Goal: Information Seeking & Learning: Learn about a topic

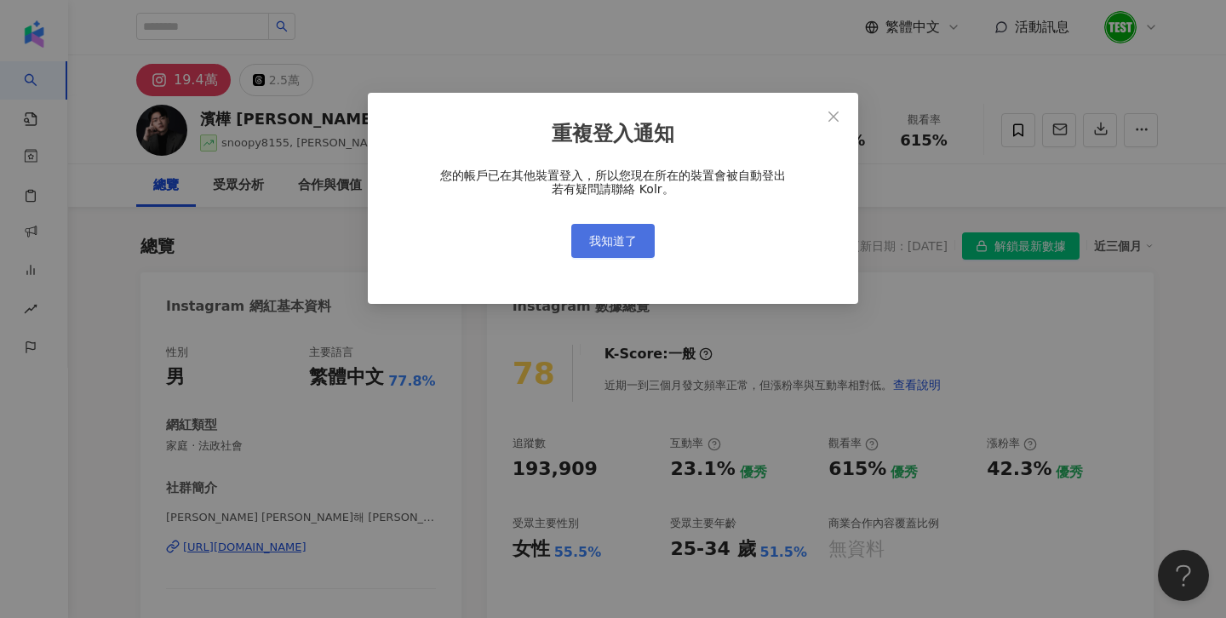
click at [616, 243] on span "我知道了" at bounding box center [613, 241] width 48 height 14
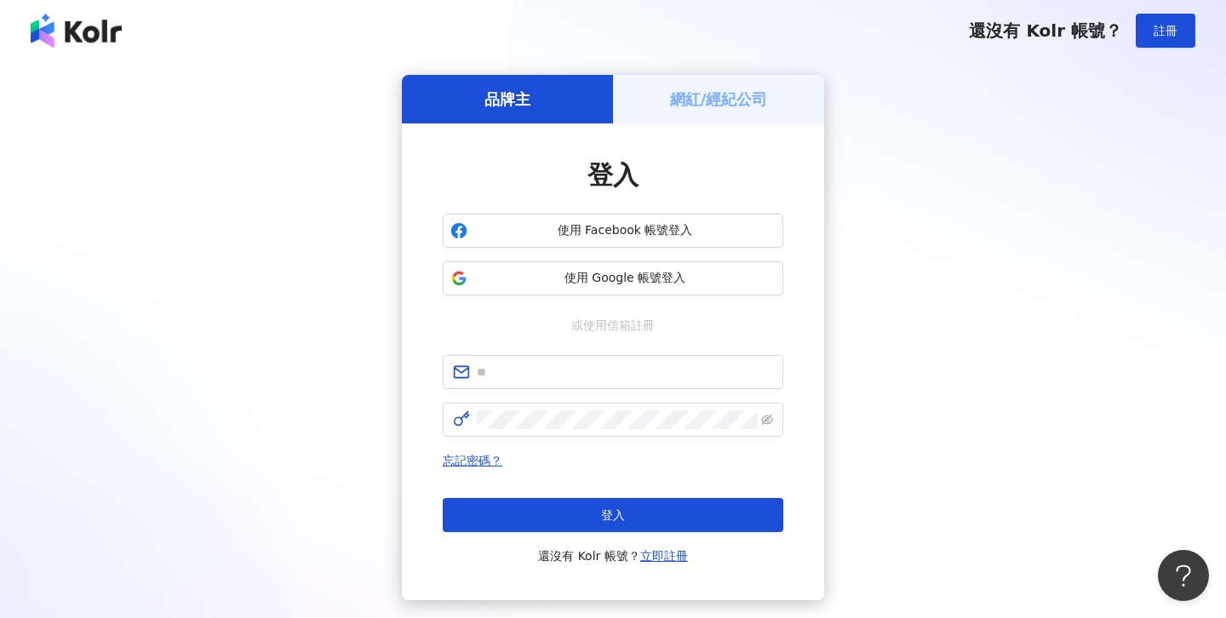
click at [590, 308] on div "登入 使用 Facebook 帳號登入 使用 Google 帳號登入 或使用信箱註冊 忘記密碼？ 登入 還沒有 Kolr 帳號？ 立即註冊" at bounding box center [613, 362] width 341 height 409
click at [581, 293] on button "使用 Google 帳號登入" at bounding box center [613, 278] width 341 height 34
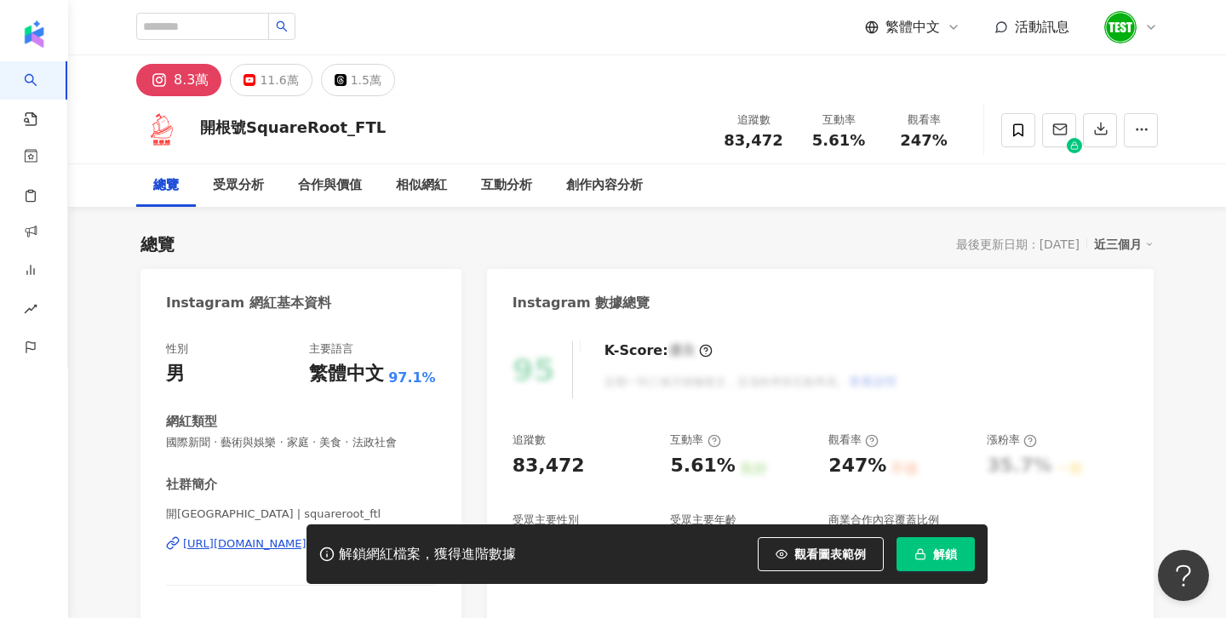
click at [1155, 34] on div at bounding box center [1130, 27] width 54 height 34
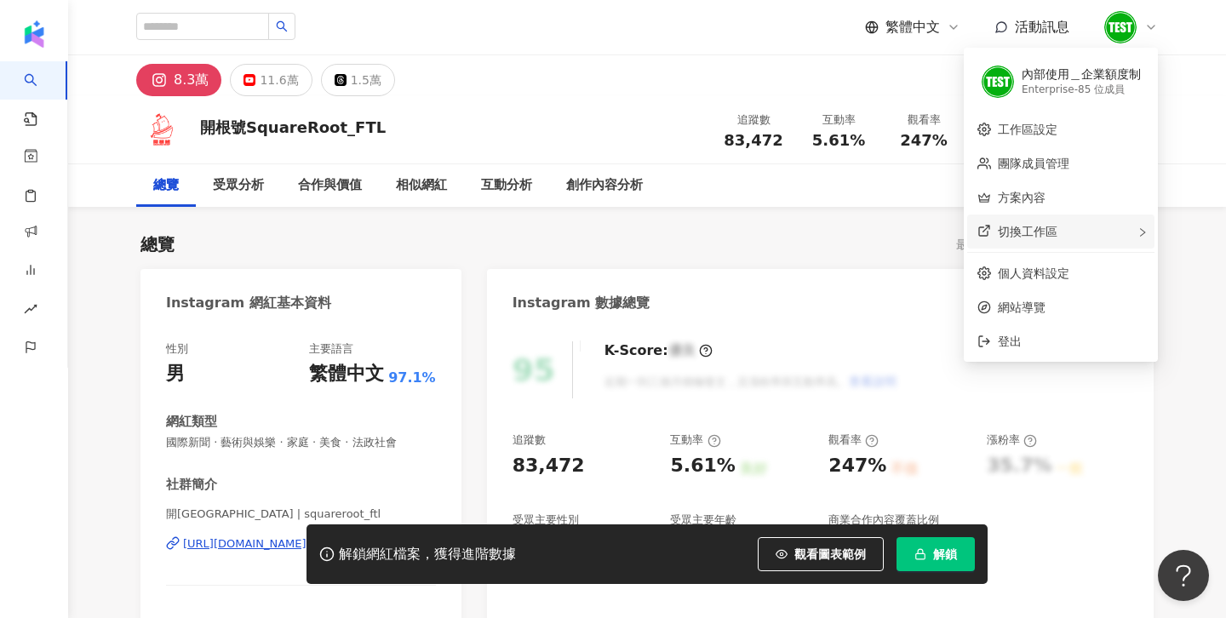
click at [1120, 234] on div "切換工作區" at bounding box center [1060, 232] width 187 height 34
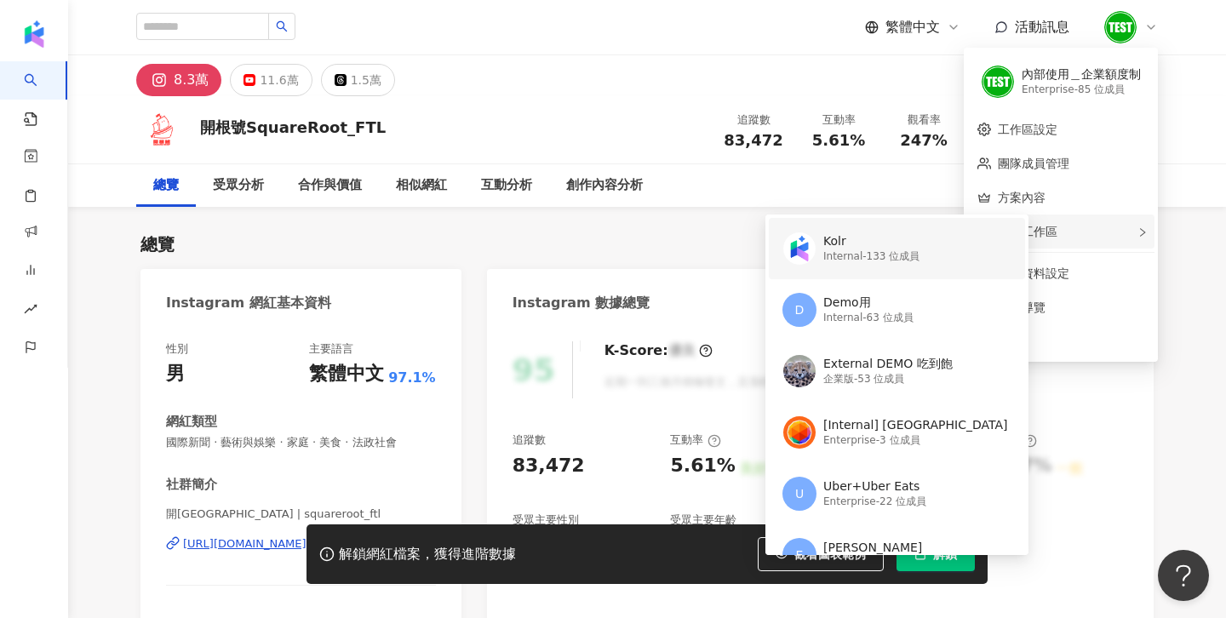
click at [854, 261] on div "Internal - 133 位成員" at bounding box center [871, 256] width 96 height 14
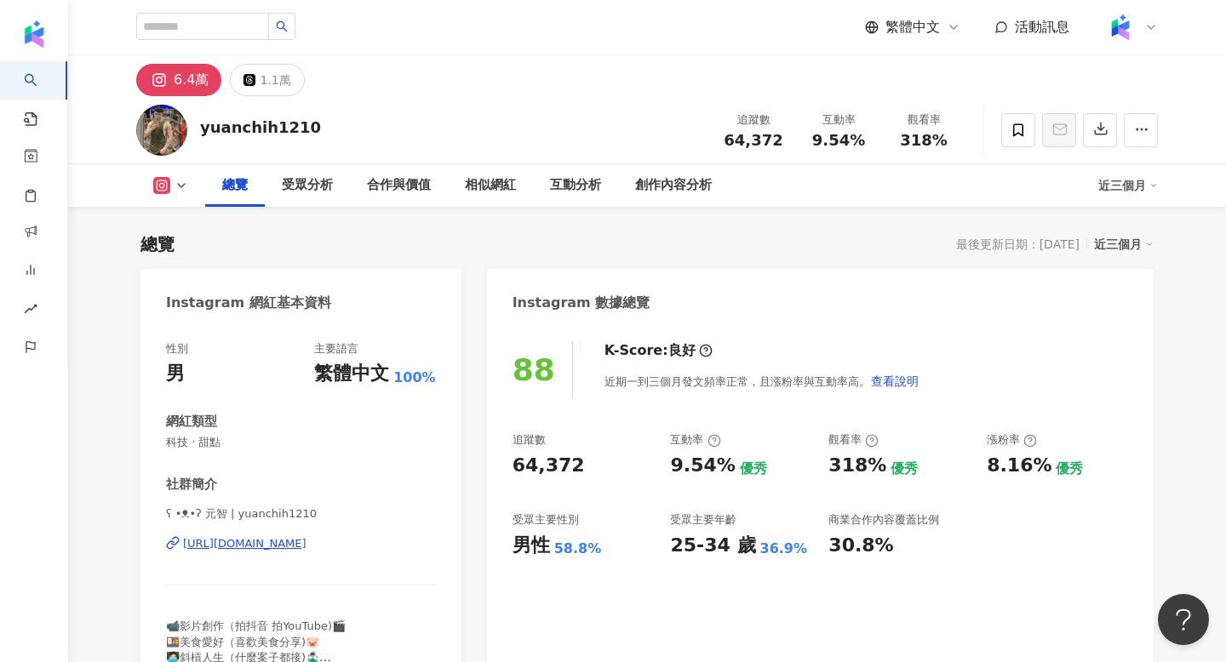
scroll to position [105, 0]
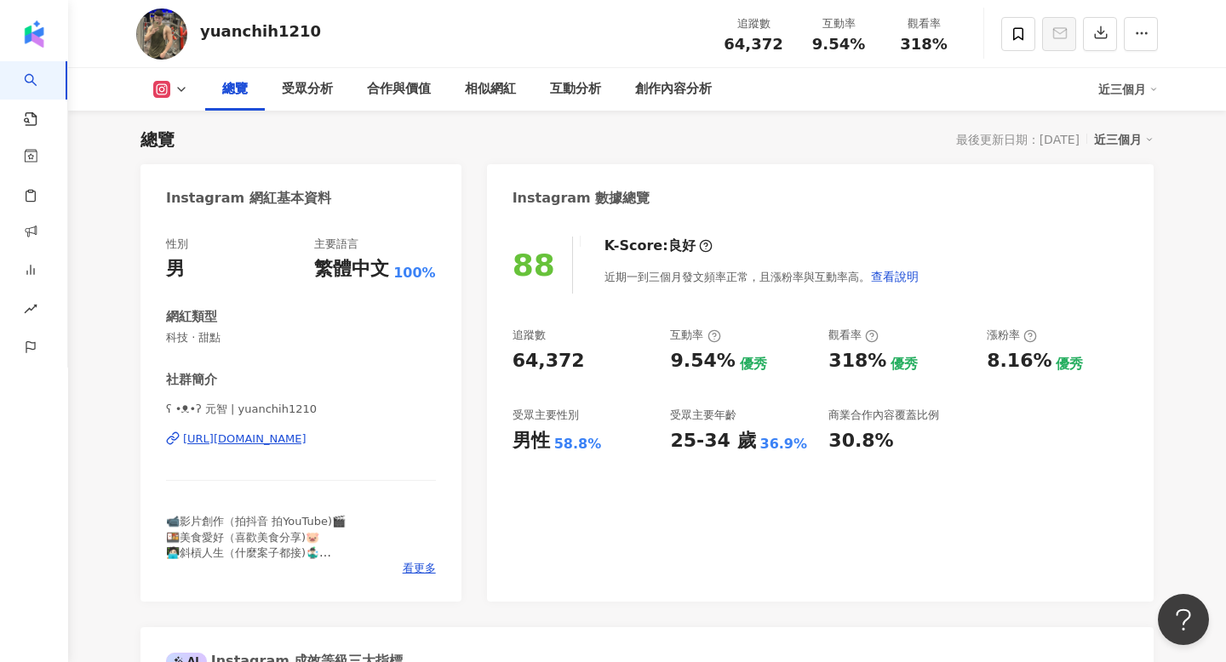
click at [1114, 129] on div "近三個月" at bounding box center [1124, 140] width 60 height 22
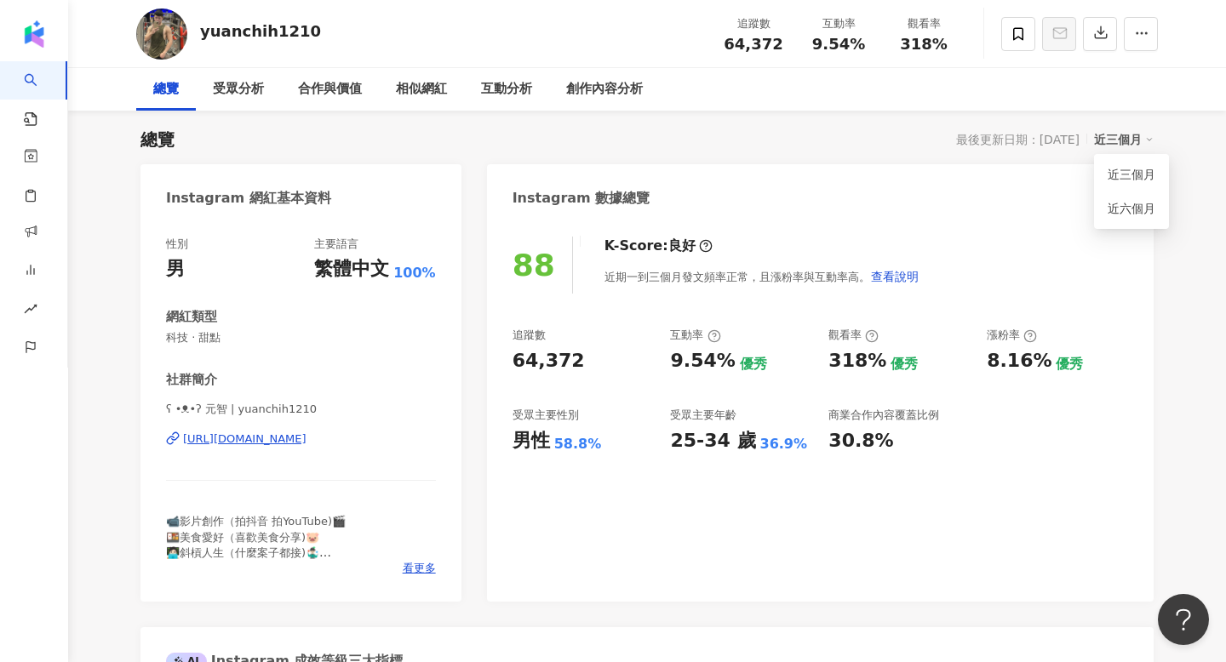
click at [1092, 89] on div "總覽 受眾分析 合作與價值 相似網紅 互動分析 創作內容分析" at bounding box center [647, 89] width 1022 height 43
click at [1101, 25] on button "button" at bounding box center [1100, 34] width 34 height 34
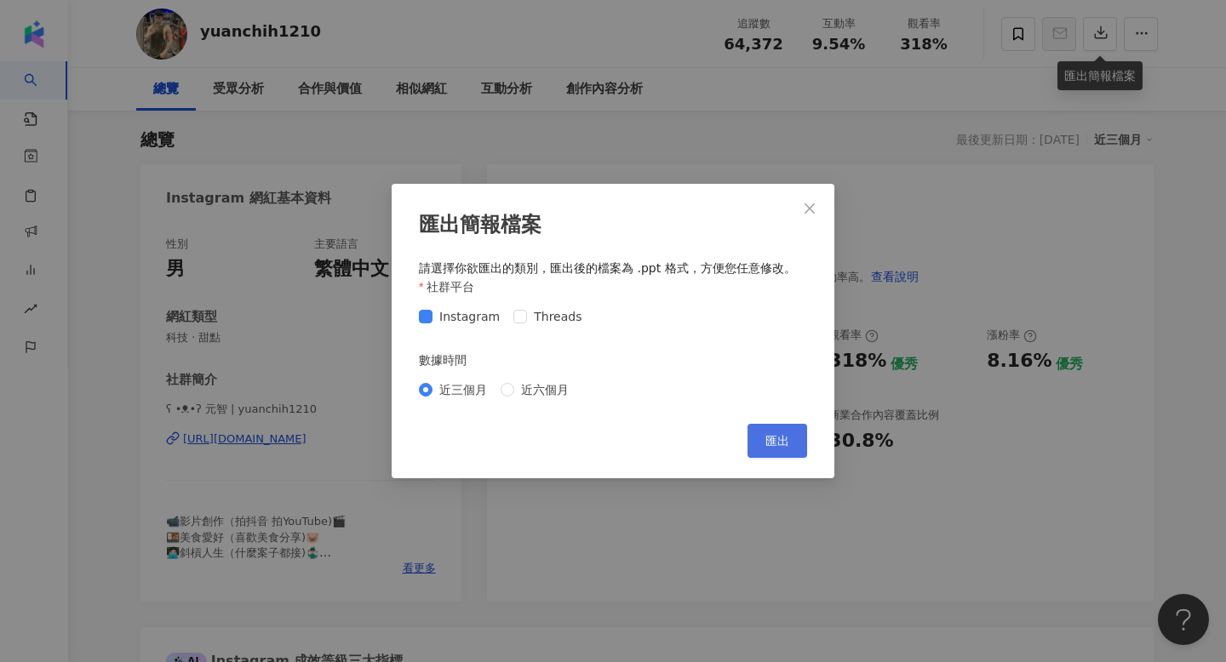
click at [783, 438] on span "匯出" at bounding box center [777, 441] width 24 height 14
click at [687, 110] on div "匯出簡報檔案 請選擇你欲匯出的類別，匯出後的檔案為 .ppt 格式，方便您任意修改。 社群平台 Instagram Threads 數據時間 近三個月 近六個…" at bounding box center [613, 331] width 1226 height 662
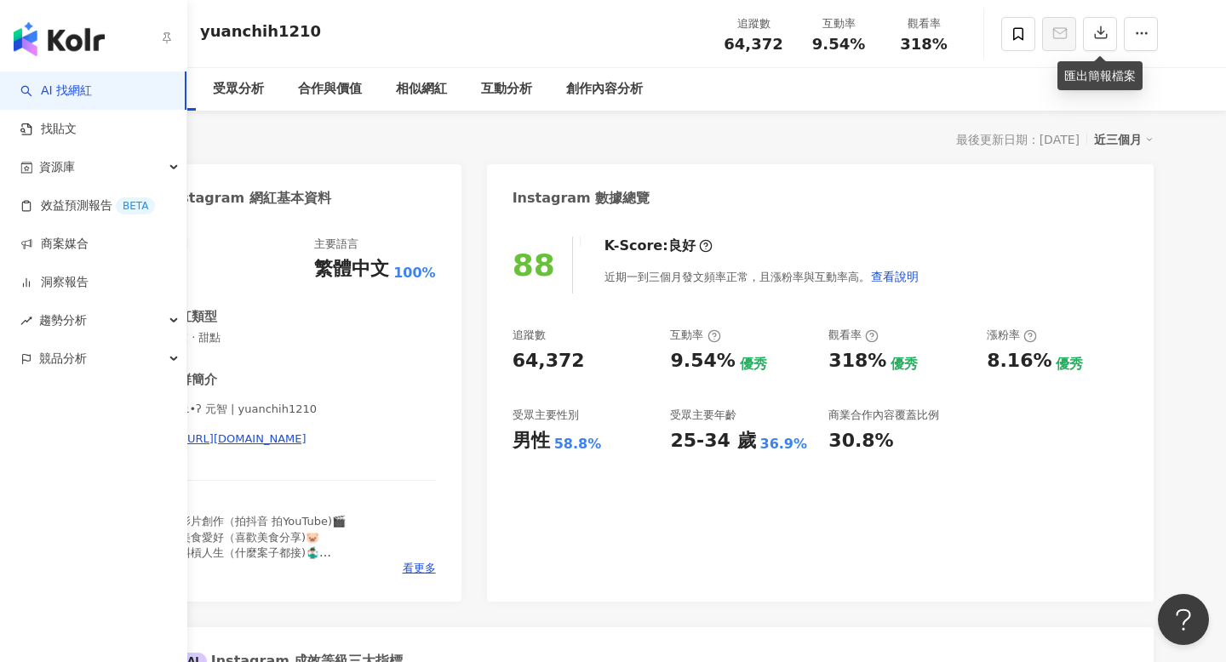
click at [45, 30] on img "button" at bounding box center [59, 39] width 91 height 34
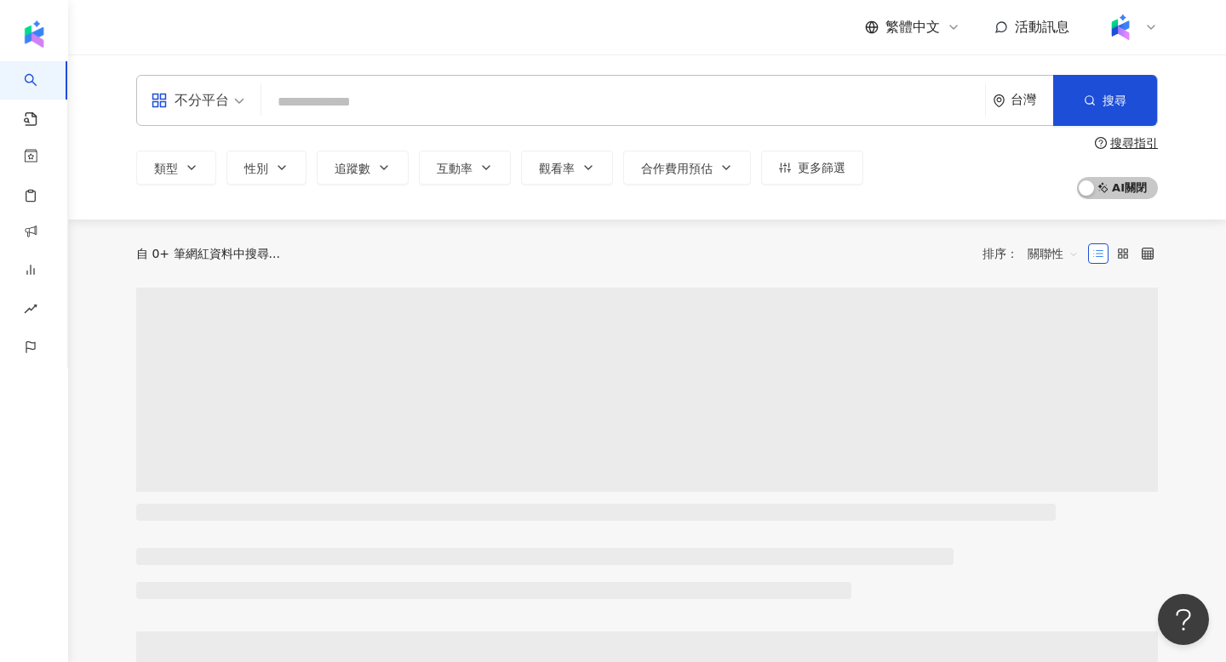
click at [436, 100] on input "search" at bounding box center [623, 102] width 710 height 32
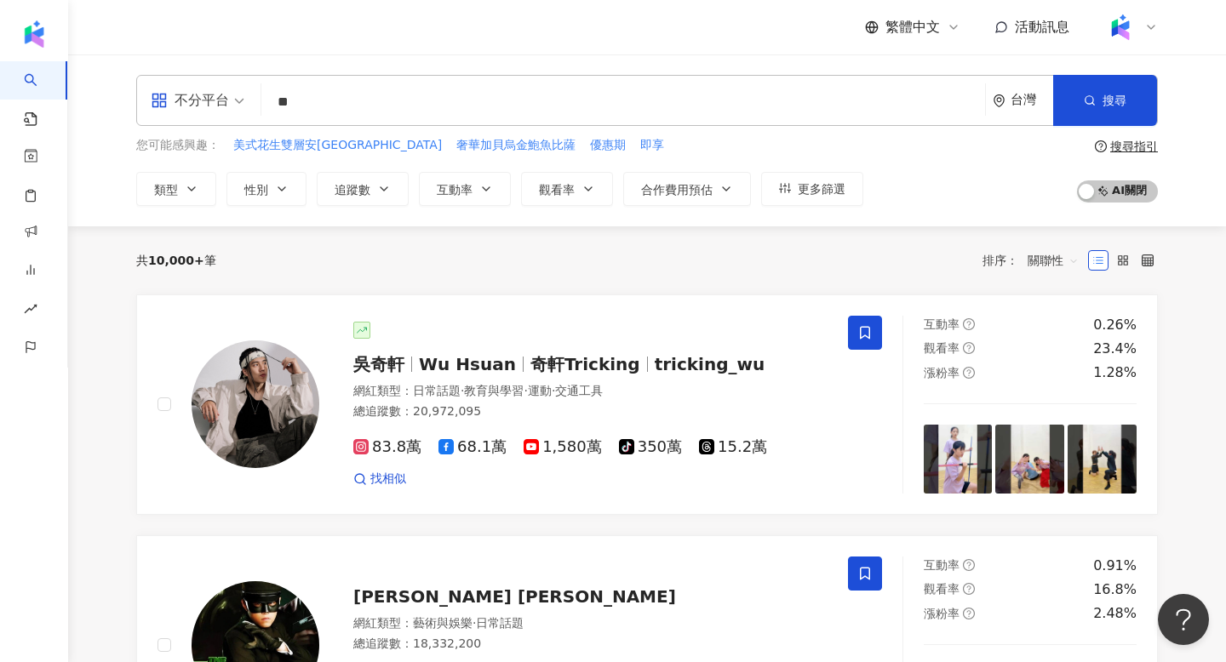
type input "*"
type input "**"
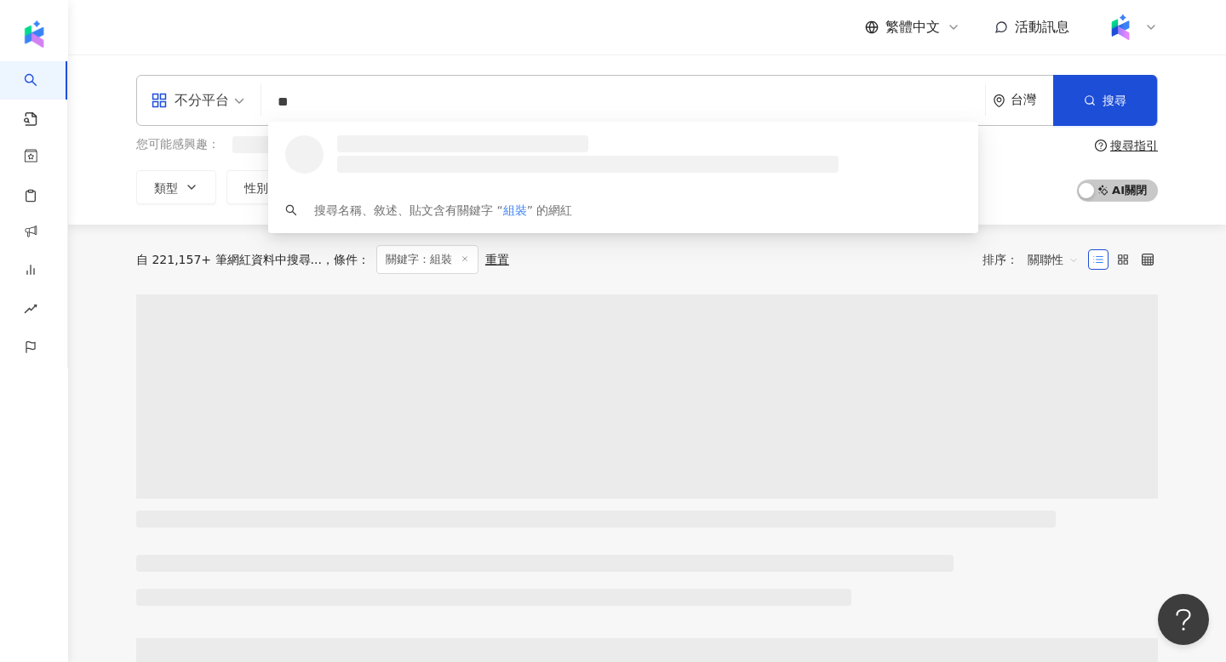
click at [232, 91] on span "不分平台" at bounding box center [198, 100] width 94 height 27
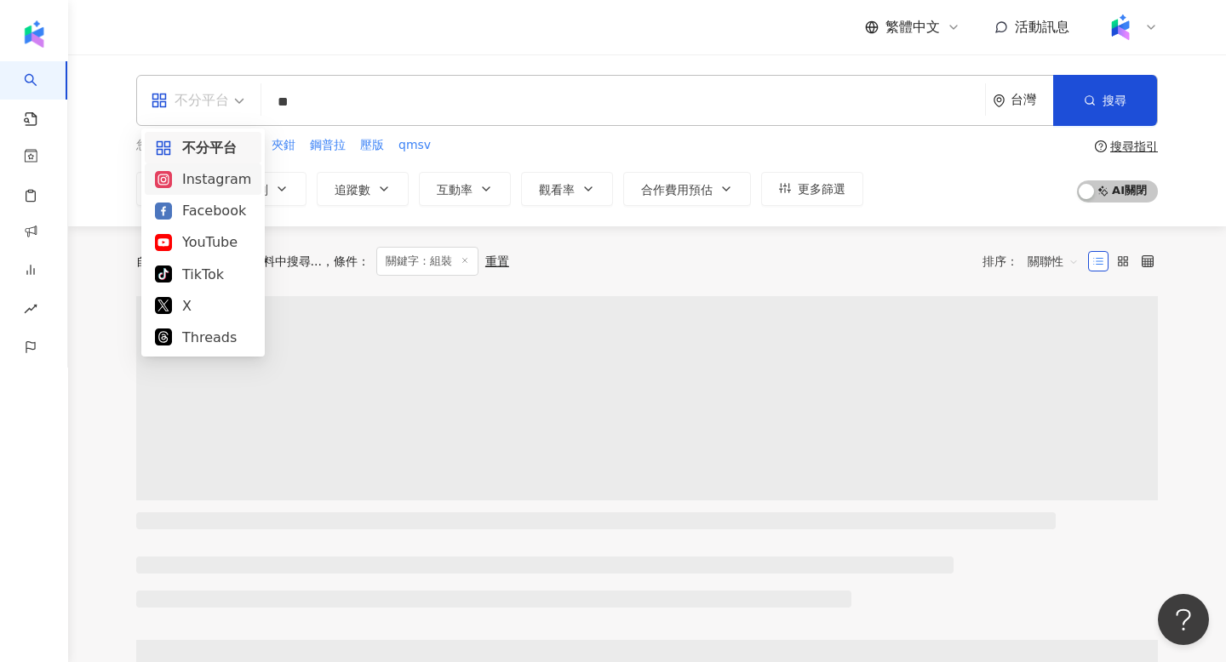
click at [236, 175] on div "Instagram" at bounding box center [203, 179] width 96 height 21
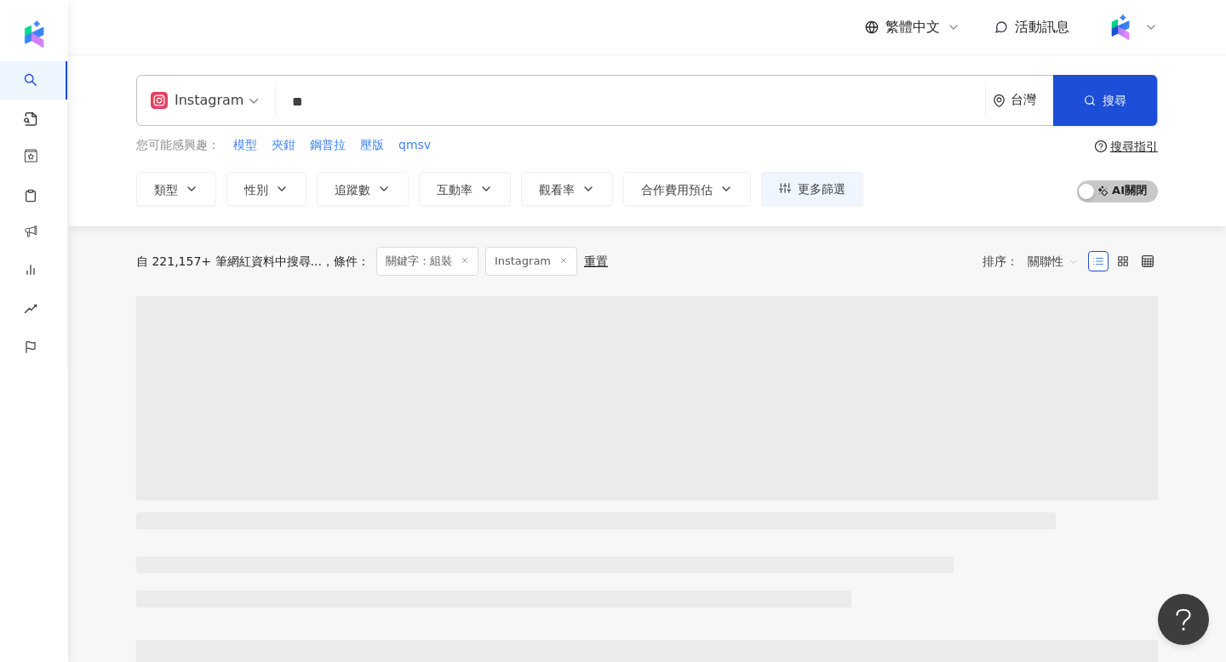
click at [691, 284] on div "自 221,157+ 筆網紅資料中搜尋... 條件 ： 關鍵字：組裝 Instagram 重置 排序： 關聯性" at bounding box center [647, 261] width 1022 height 70
click at [391, 186] on button "追蹤數" at bounding box center [363, 189] width 92 height 34
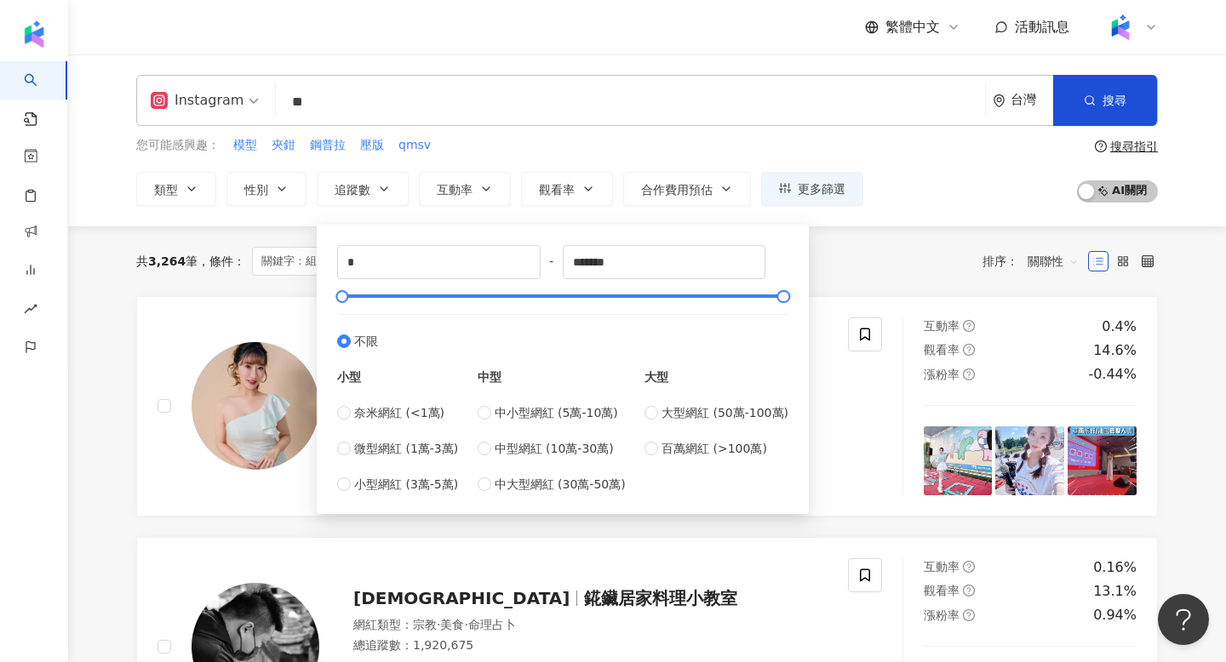
click at [329, 257] on div "* - ******* 不限 小型 奈米網紅 (<1萬) 微型網紅 (1萬-3萬) 小型網紅 (3萬-5萬) 中型 中小型網紅 (5萬-10萬) 中型網紅 (…" at bounding box center [563, 369] width 472 height 269
click at [423, 255] on input "*" at bounding box center [439, 262] width 202 height 32
type input "*"
type input "****"
drag, startPoint x: 598, startPoint y: 259, endPoint x: 534, endPoint y: 259, distance: 63.9
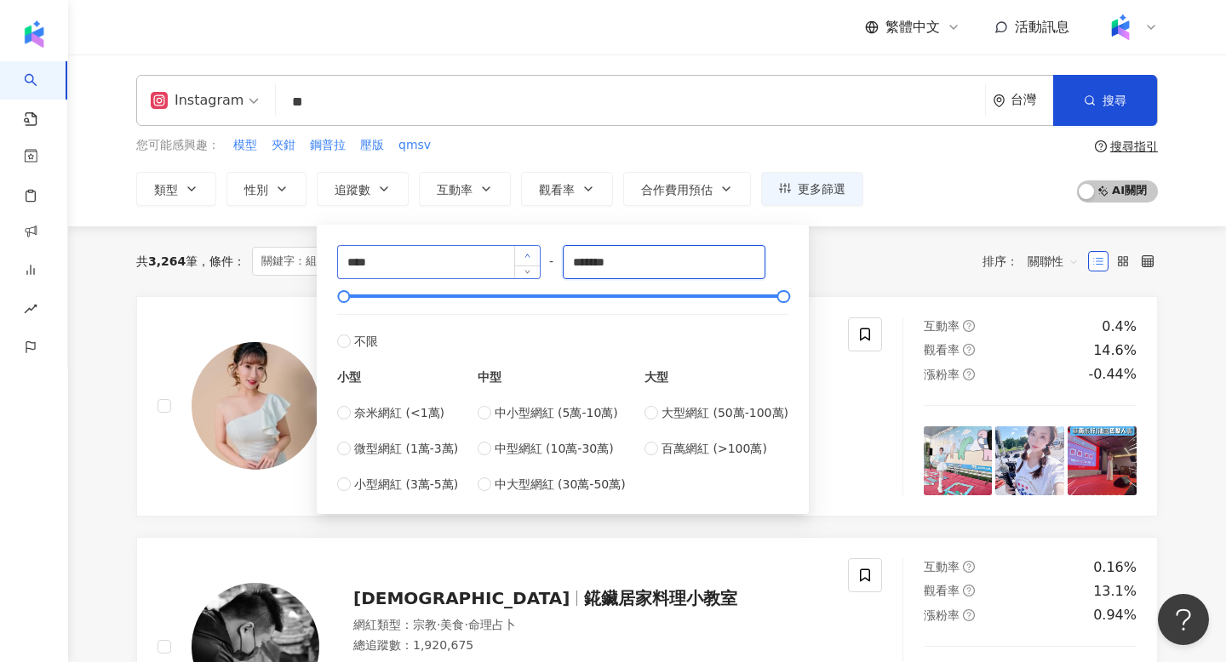
click at [534, 259] on div "**** - ******* 不限 小型 奈米網紅 (<1萬) 微型網紅 (1萬-3萬) 小型網紅 (3萬-5萬) 中型 中小型網紅 (5萬-10萬) 中型網…" at bounding box center [562, 369] width 451 height 249
type input "******"
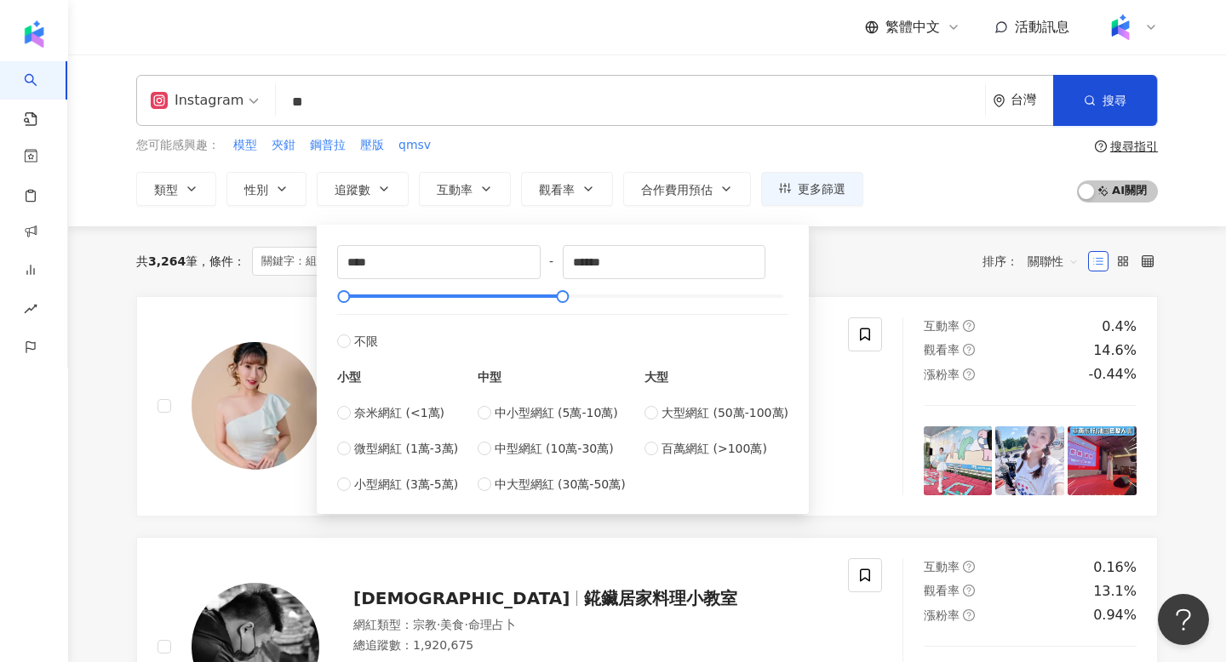
click at [829, 249] on div "共 3,264 筆 條件 ： 關鍵字：組裝 Instagram 重置 排序： 關聯性" at bounding box center [647, 261] width 1022 height 29
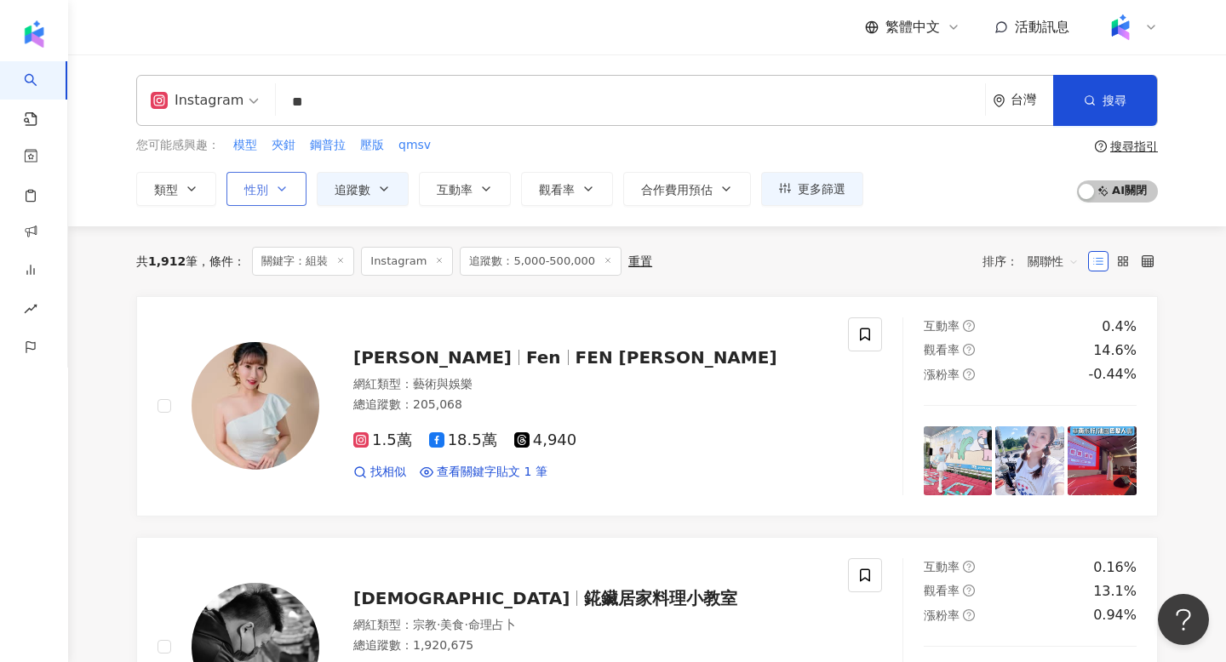
click at [289, 193] on button "性別" at bounding box center [266, 189] width 80 height 34
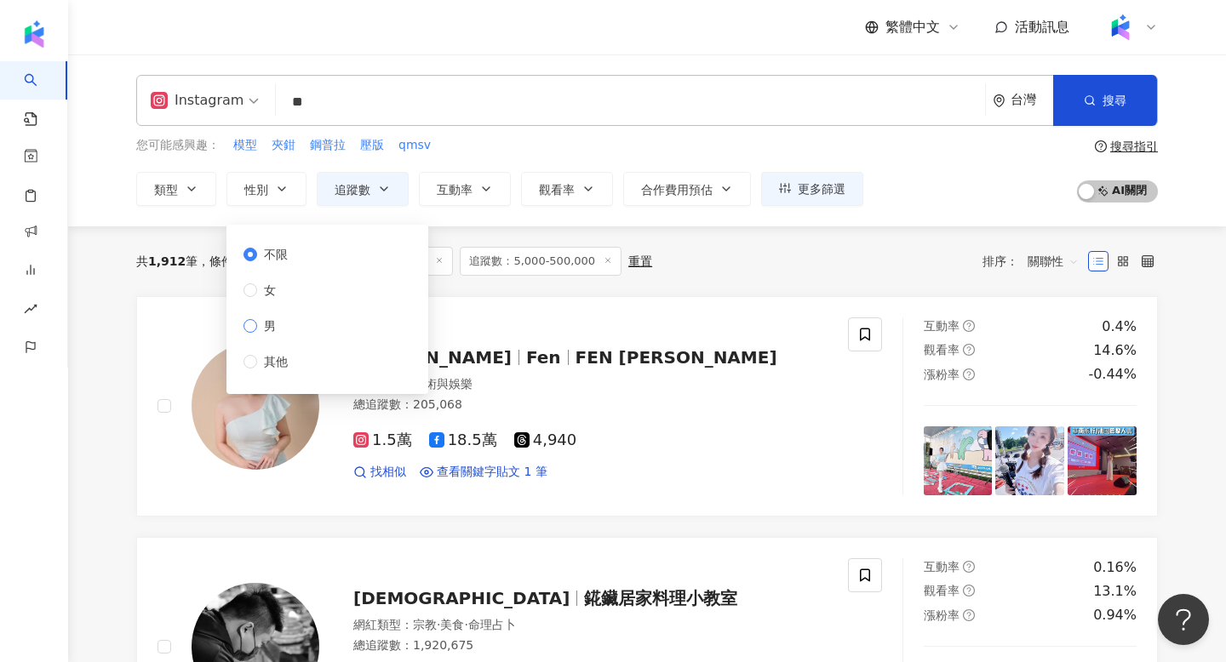
click at [262, 322] on span "男" at bounding box center [270, 326] width 26 height 19
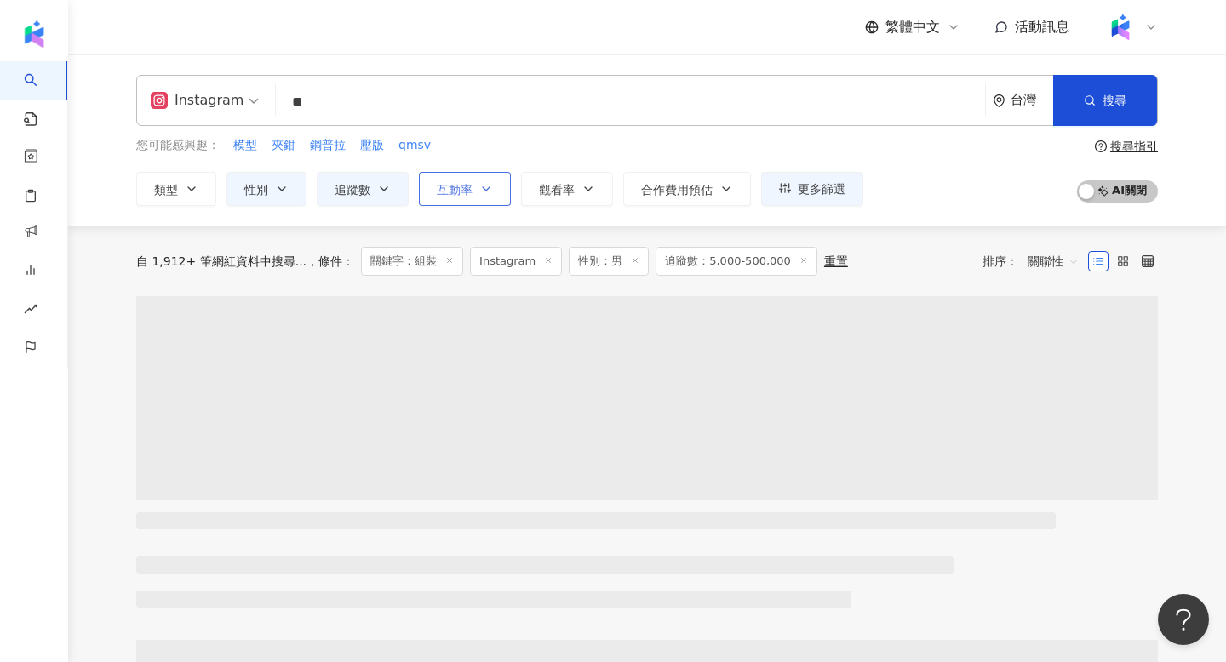
click at [502, 180] on button "互動率" at bounding box center [465, 189] width 92 height 34
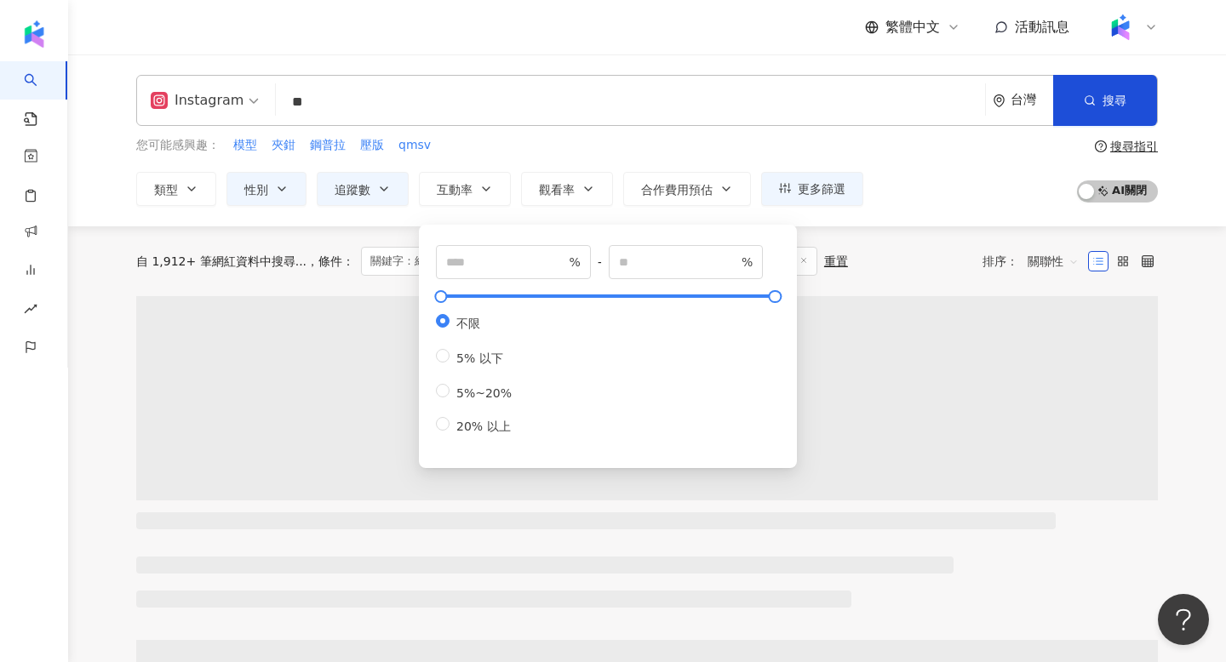
click at [478, 239] on div "% - % 不限 5% 以下 5%~20% 20% 以上" at bounding box center [608, 346] width 358 height 223
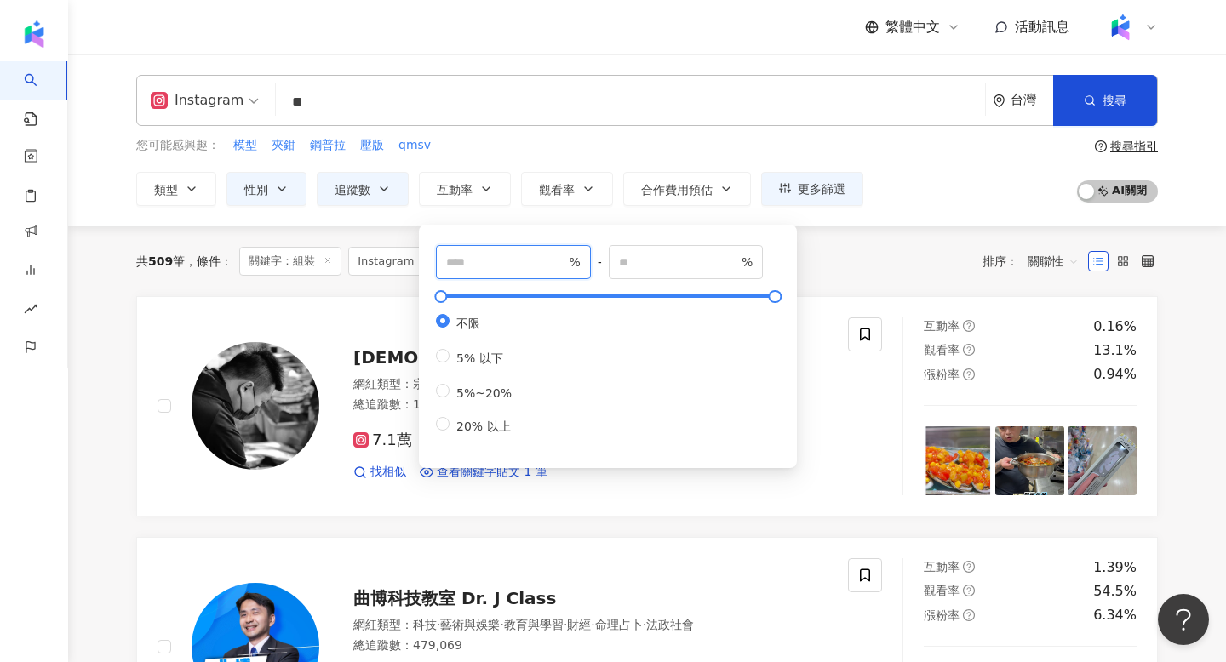
click at [478, 255] on input "number" at bounding box center [505, 262] width 119 height 19
type input "*"
click at [914, 260] on div "共 509 筆 條件 ： 關鍵字：組裝 Instagram 性別：男 追蹤數：5,000-500,000 重置 排序： 關聯性" at bounding box center [647, 261] width 1022 height 29
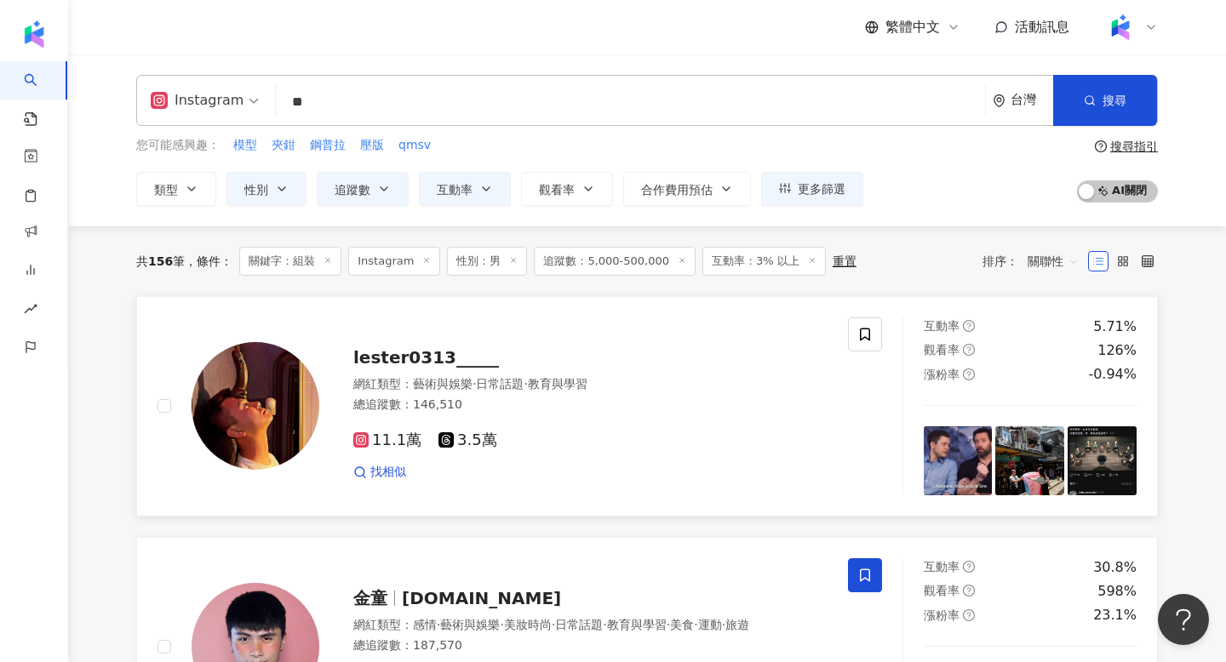
scroll to position [7, 0]
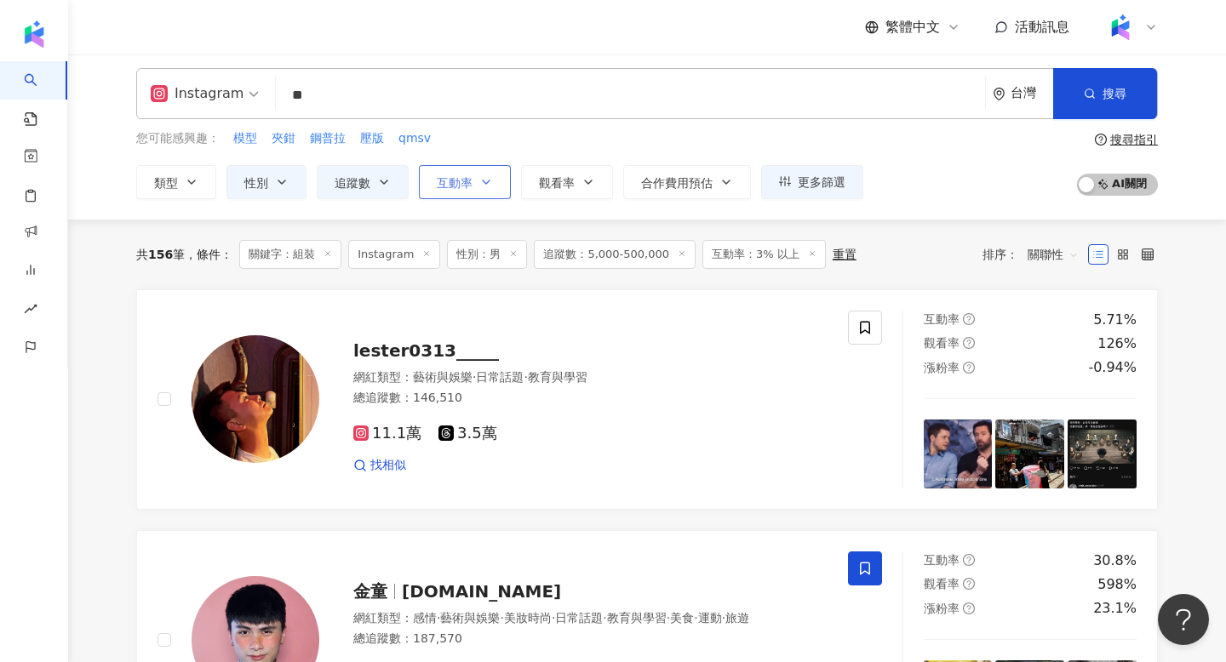
click at [467, 183] on span "互動率" at bounding box center [455, 183] width 36 height 14
click at [359, 170] on button "追蹤數" at bounding box center [363, 182] width 92 height 34
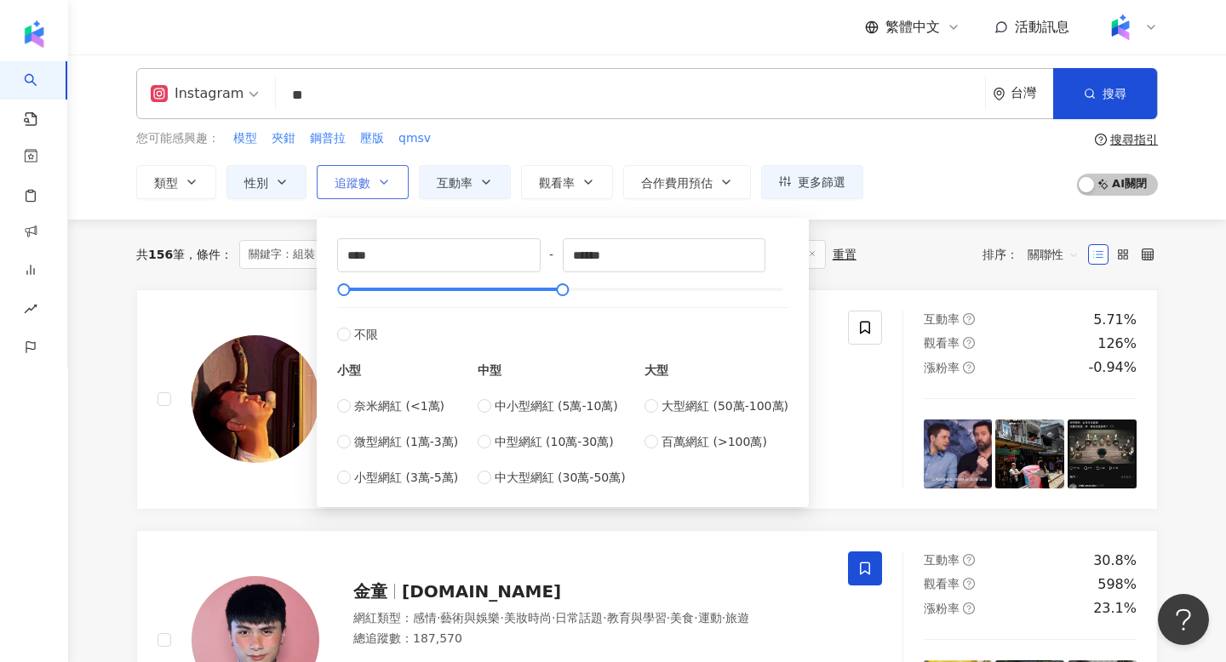
scroll to position [0, 0]
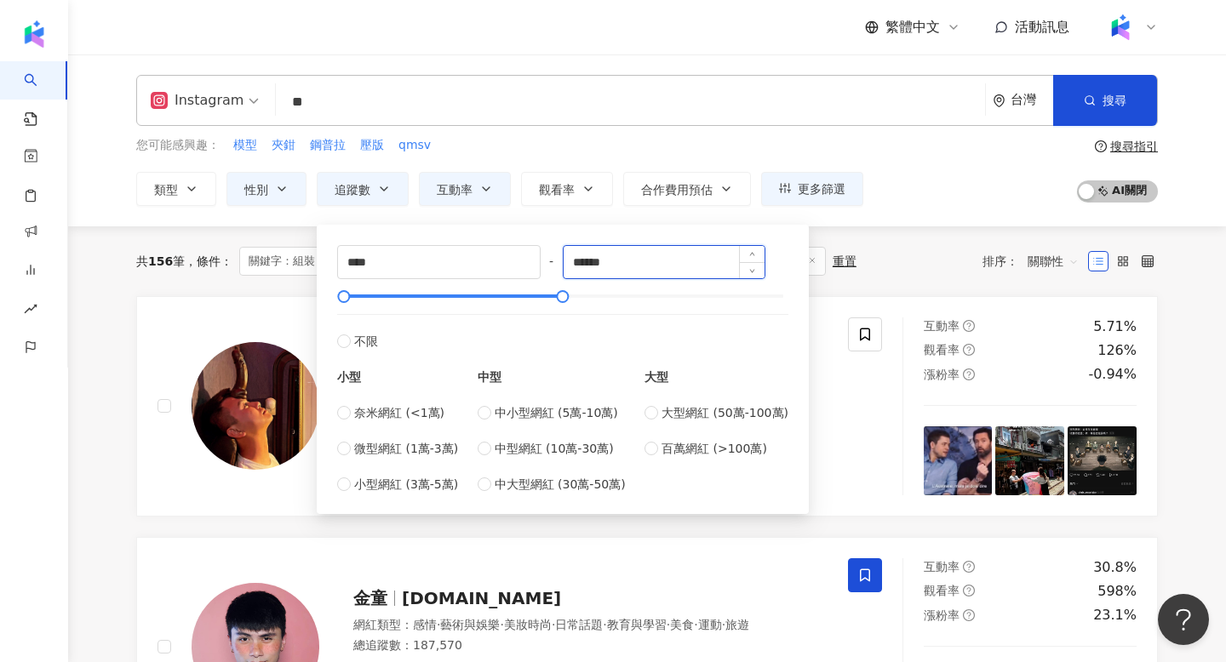
click at [660, 252] on input "******" at bounding box center [665, 262] width 202 height 32
click at [636, 273] on input "******" at bounding box center [665, 262] width 202 height 32
type input "******"
click at [924, 217] on div "Instagram ** 台灣 搜尋 loading 搜尋名稱、敘述、貼文含有關鍵字 “ 組裝 ” 的網紅 您可能感興趣： 模型 夾鉗 鋼普拉 壓版 qmsv…" at bounding box center [647, 140] width 1158 height 172
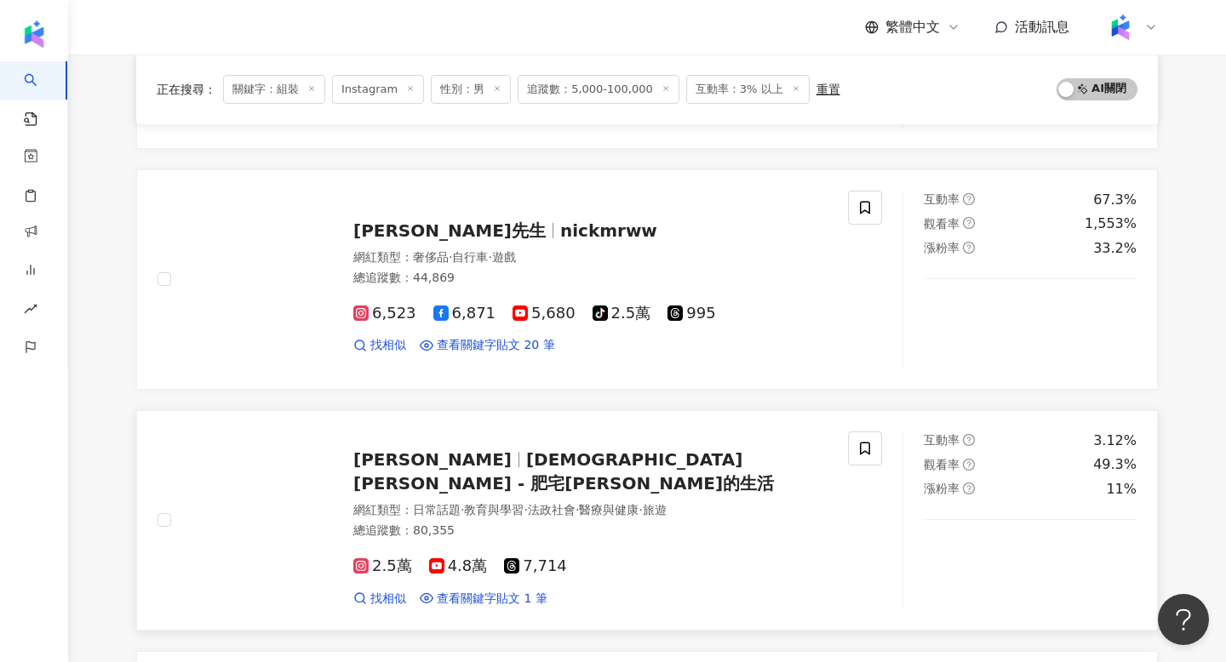
scroll to position [2034, 0]
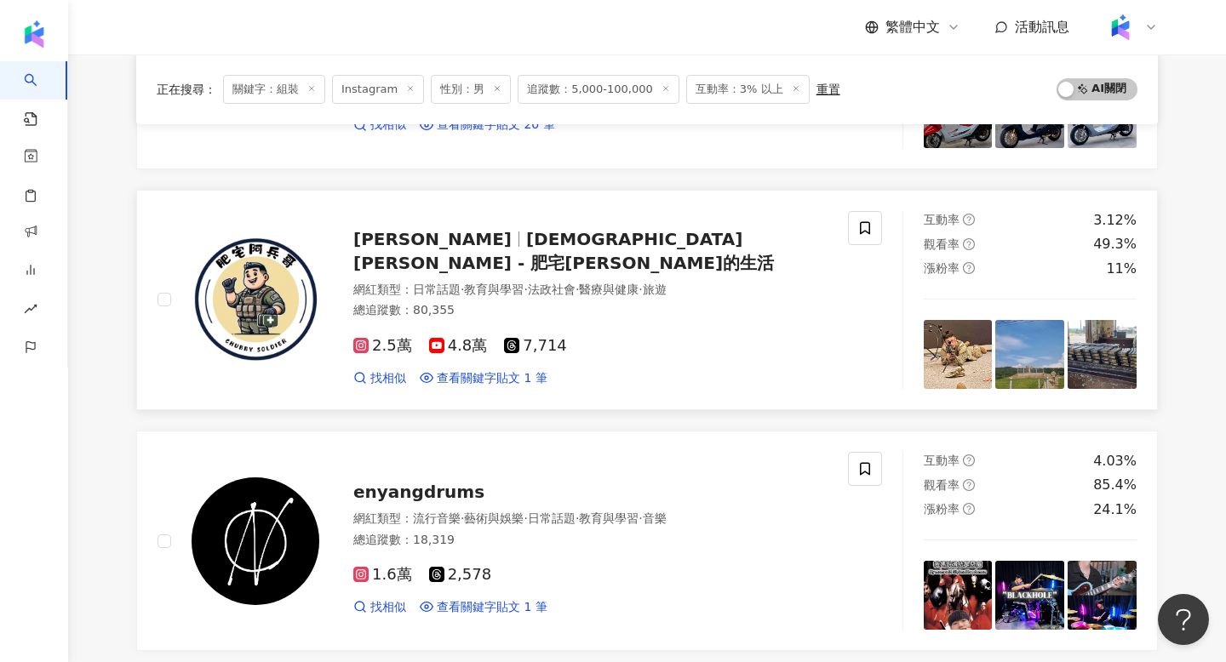
click at [257, 288] on img at bounding box center [256, 300] width 128 height 128
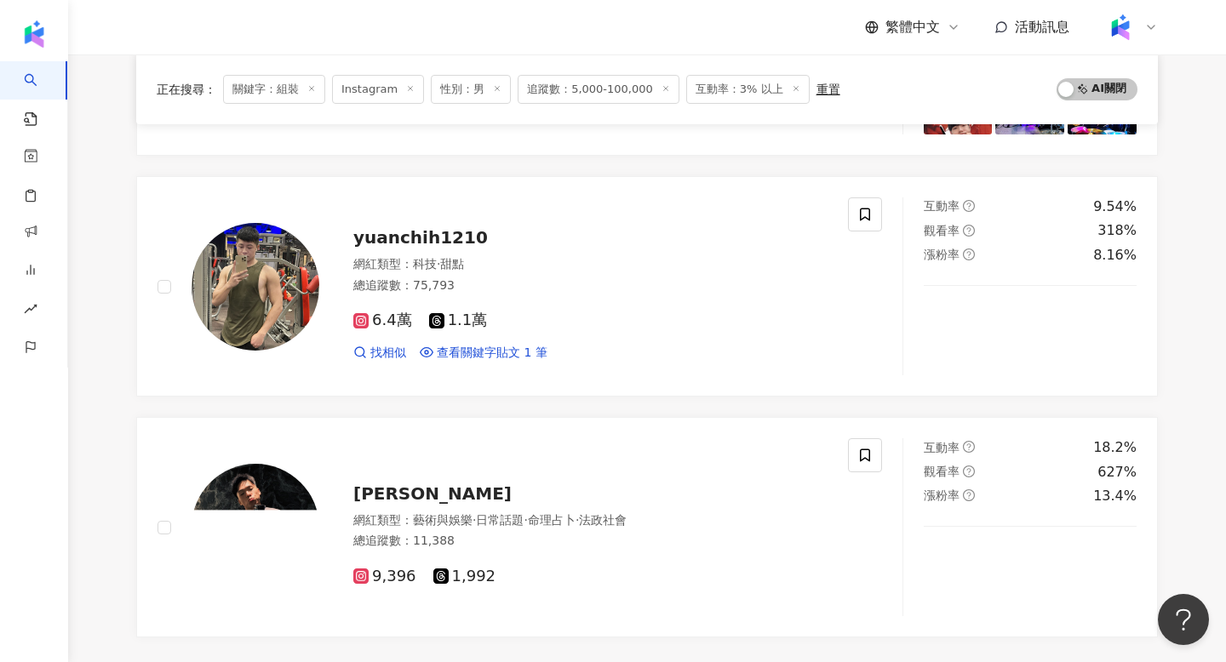
scroll to position [2694, 0]
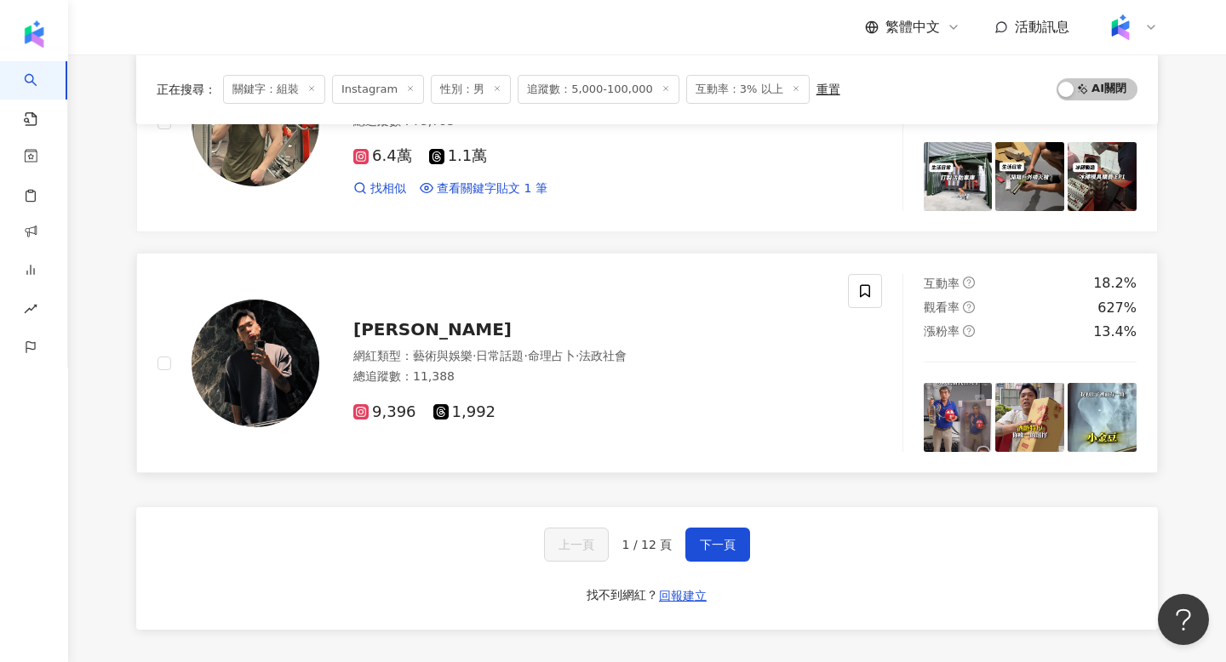
click at [283, 336] on img at bounding box center [256, 364] width 128 height 128
click at [1028, 413] on img at bounding box center [1029, 417] width 69 height 69
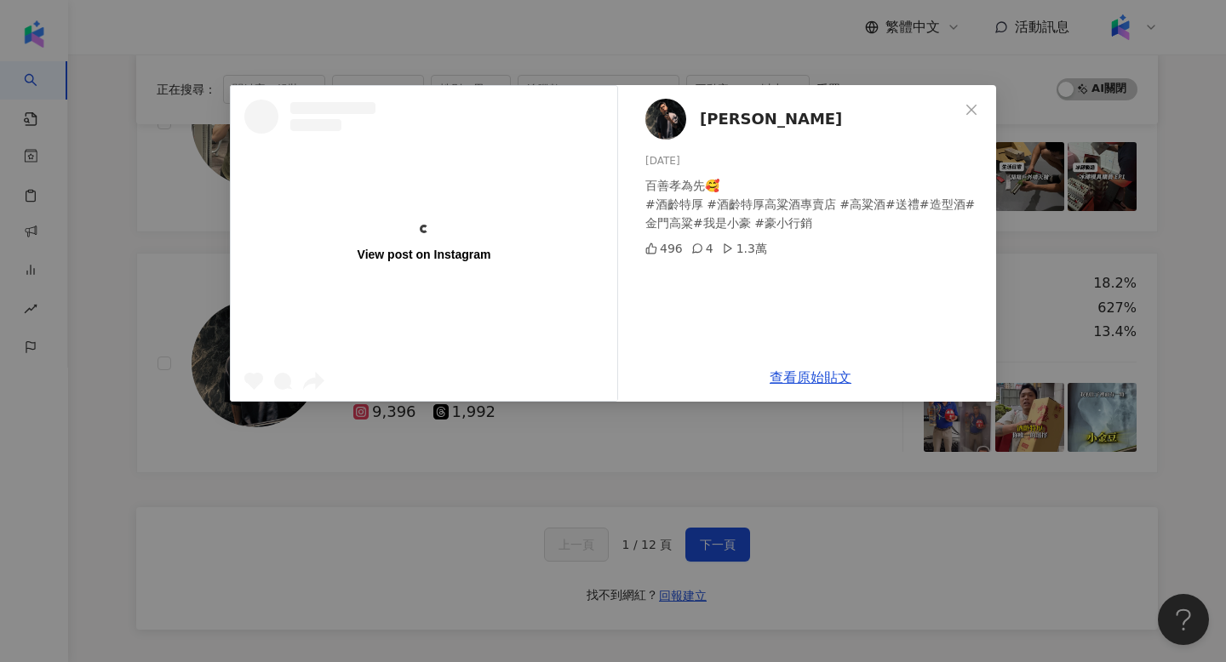
click at [1090, 379] on div "View post on Instagram 何致豪 2025/9/19 百善孝為先🥰 #酒齡特厚 #酒齡特厚高粱酒專賣店 #高粱酒#送禮#造型酒#金門高粱#…" at bounding box center [613, 331] width 1226 height 662
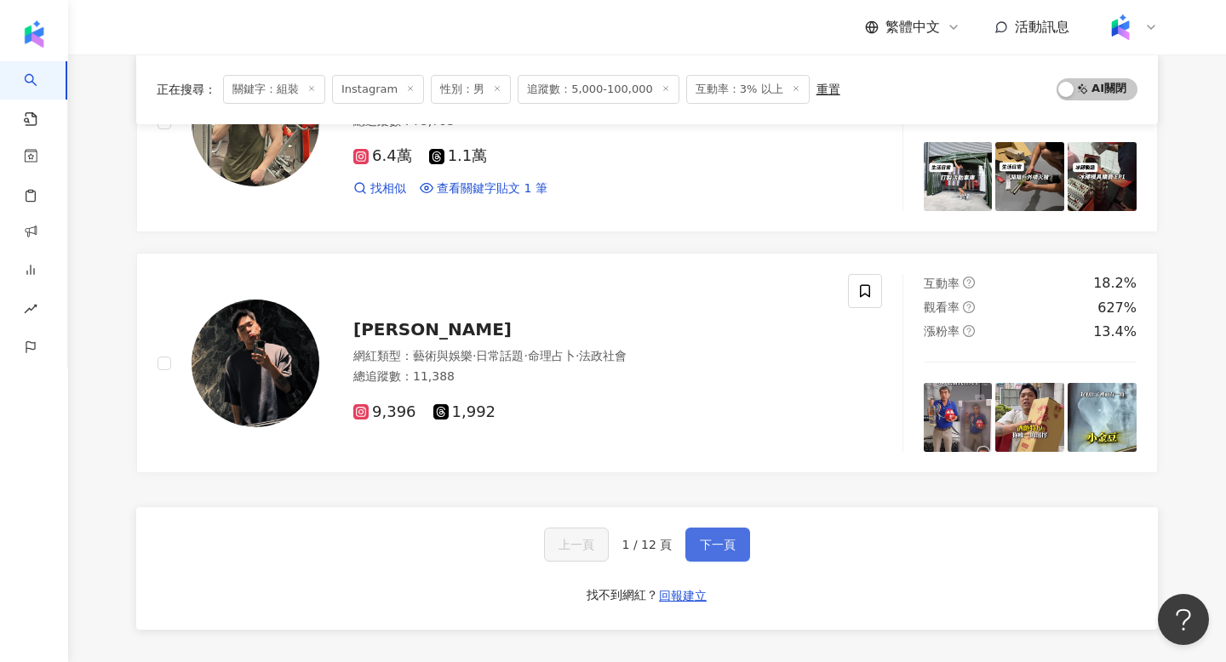
click at [710, 550] on span "下一頁" at bounding box center [718, 545] width 36 height 14
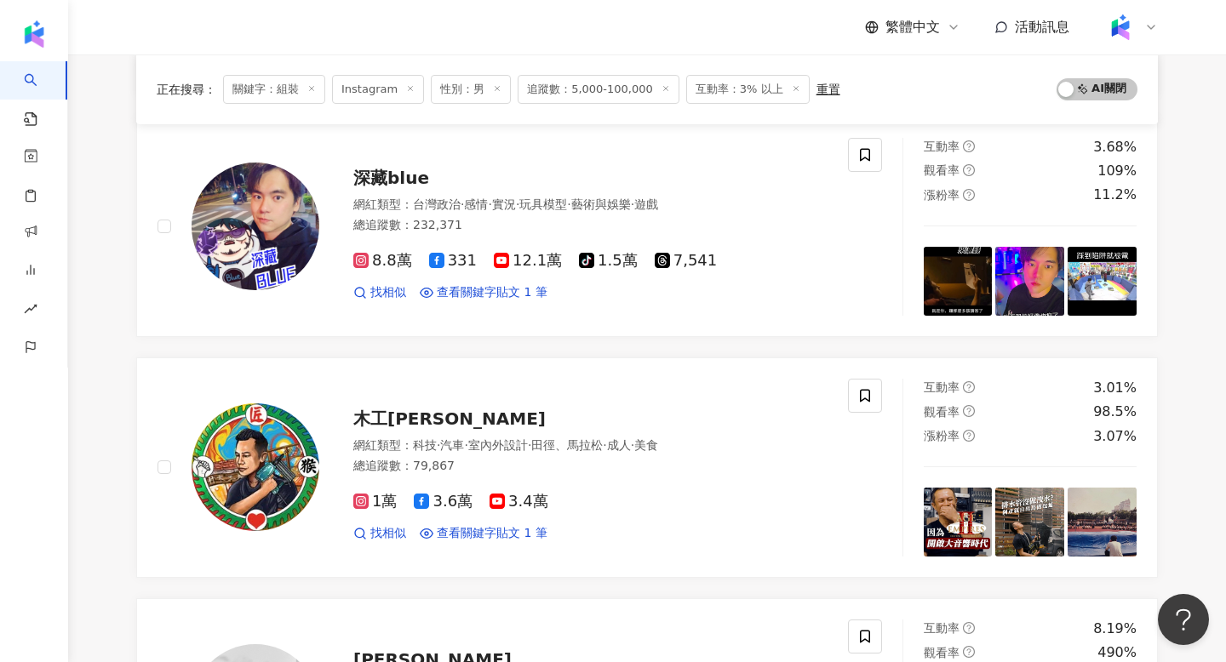
scroll to position [469, 0]
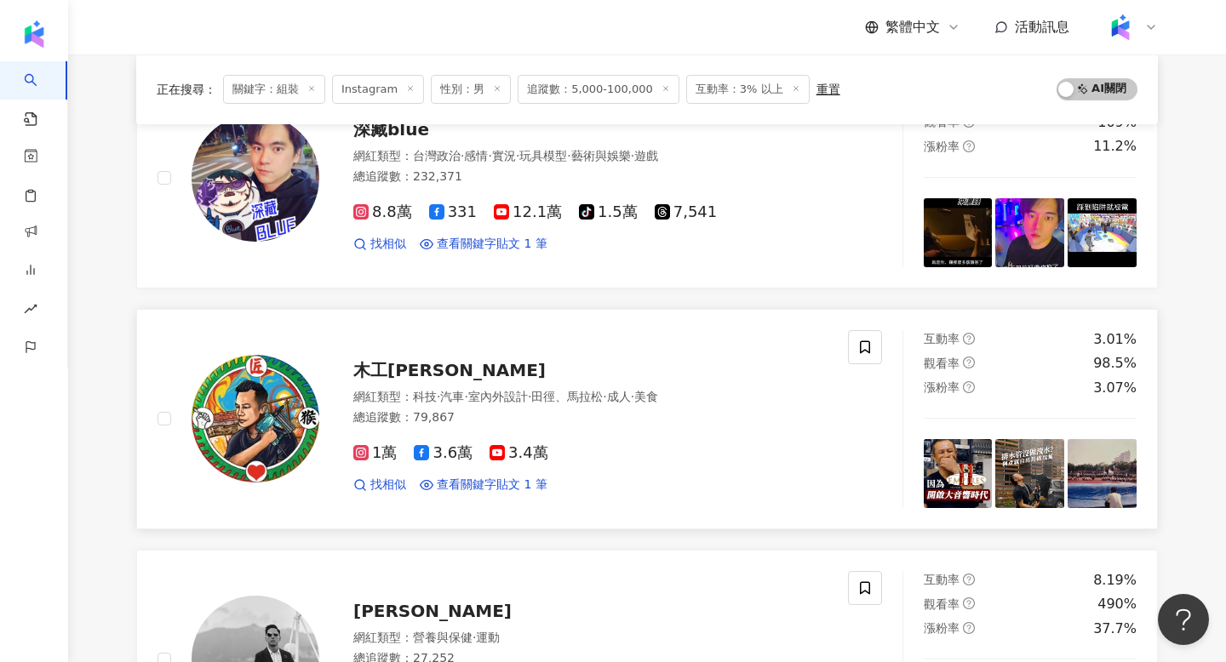
click at [294, 424] on img at bounding box center [256, 419] width 128 height 128
click at [233, 415] on img at bounding box center [256, 419] width 128 height 128
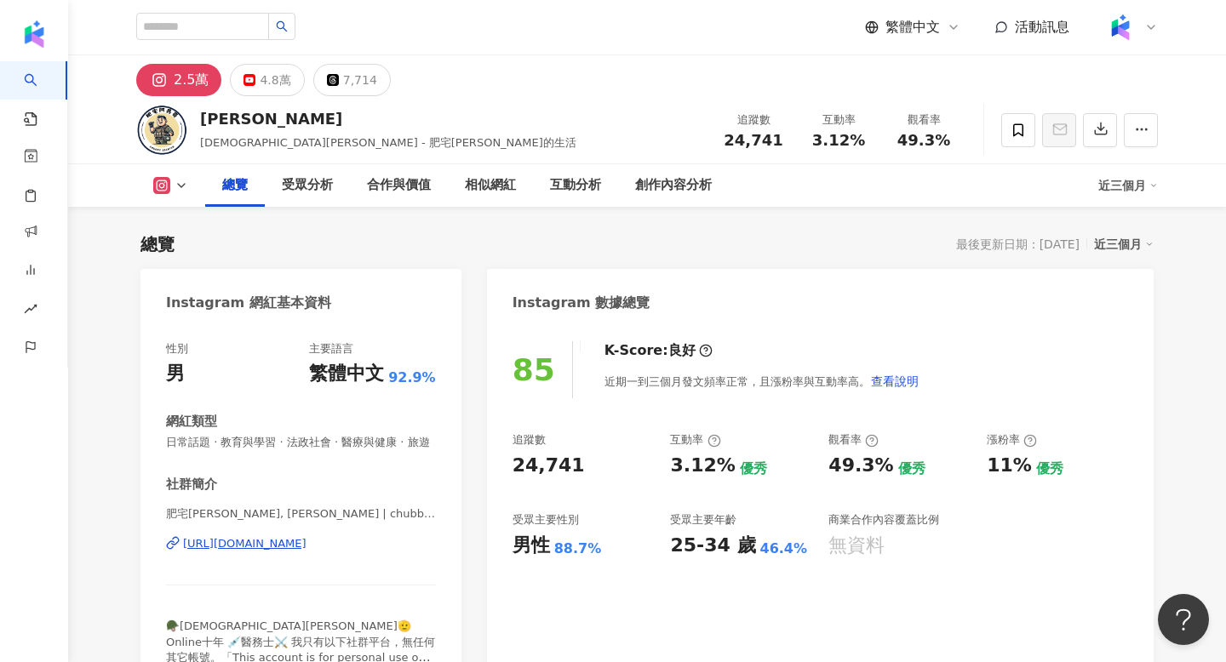
click at [297, 545] on div "https://www.instagram.com/chubbysoldier/" at bounding box center [244, 543] width 123 height 15
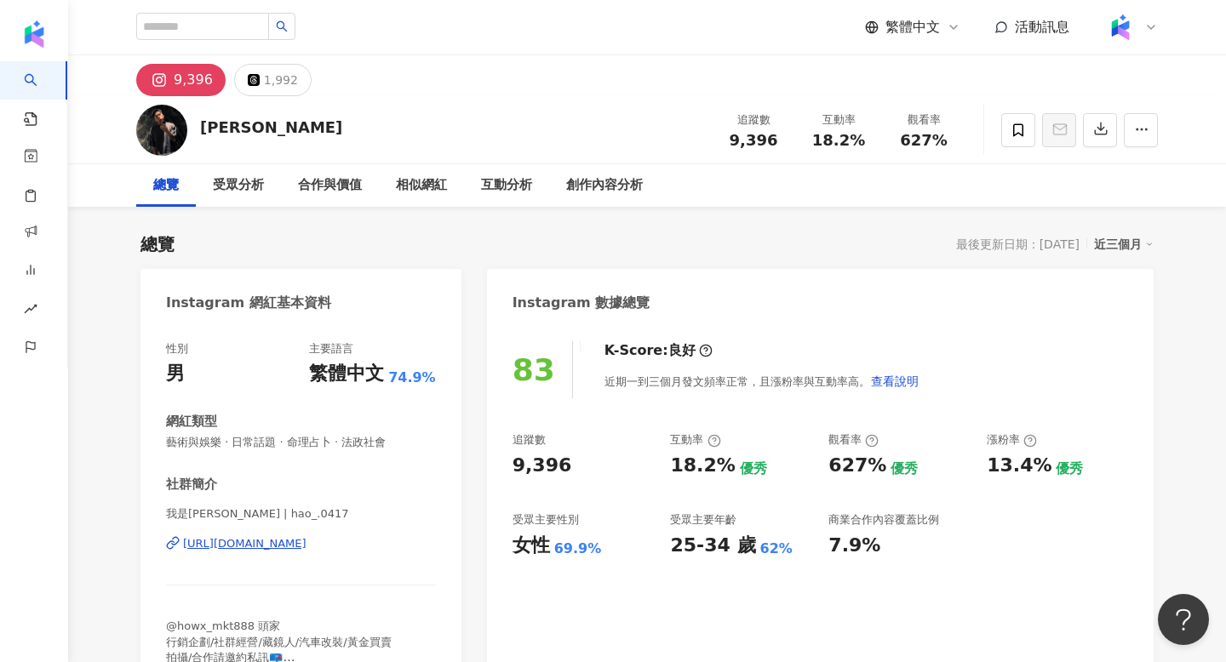
scroll to position [116, 0]
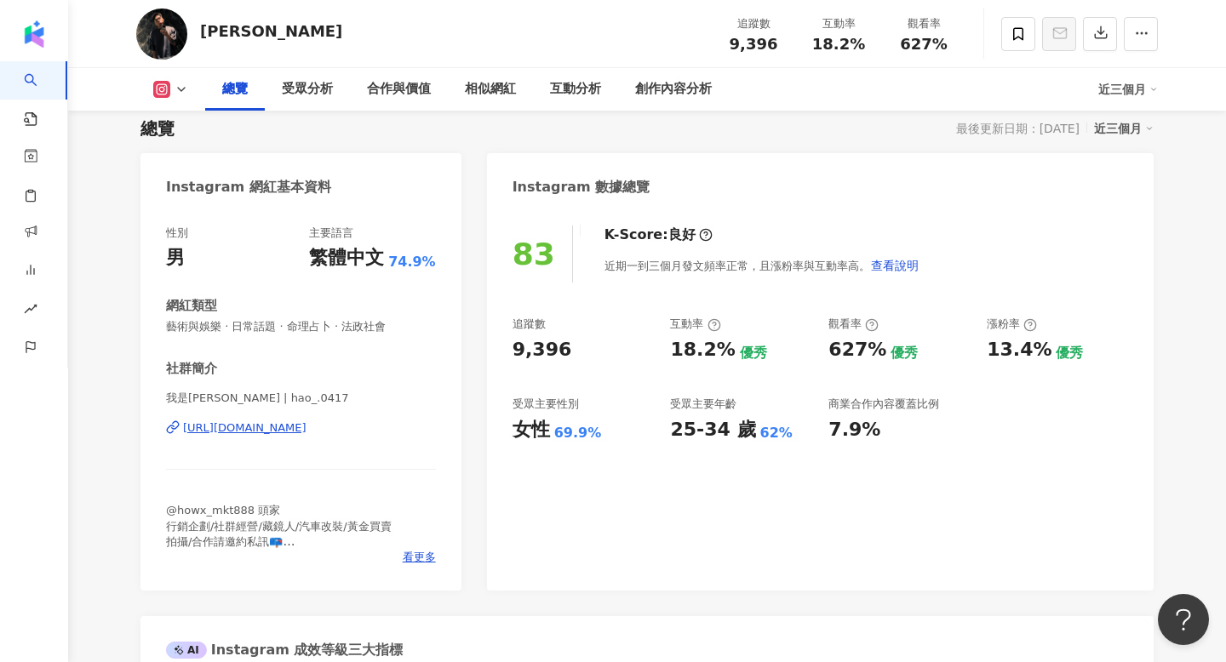
click at [229, 430] on div "[URL][DOMAIN_NAME]" at bounding box center [244, 428] width 123 height 15
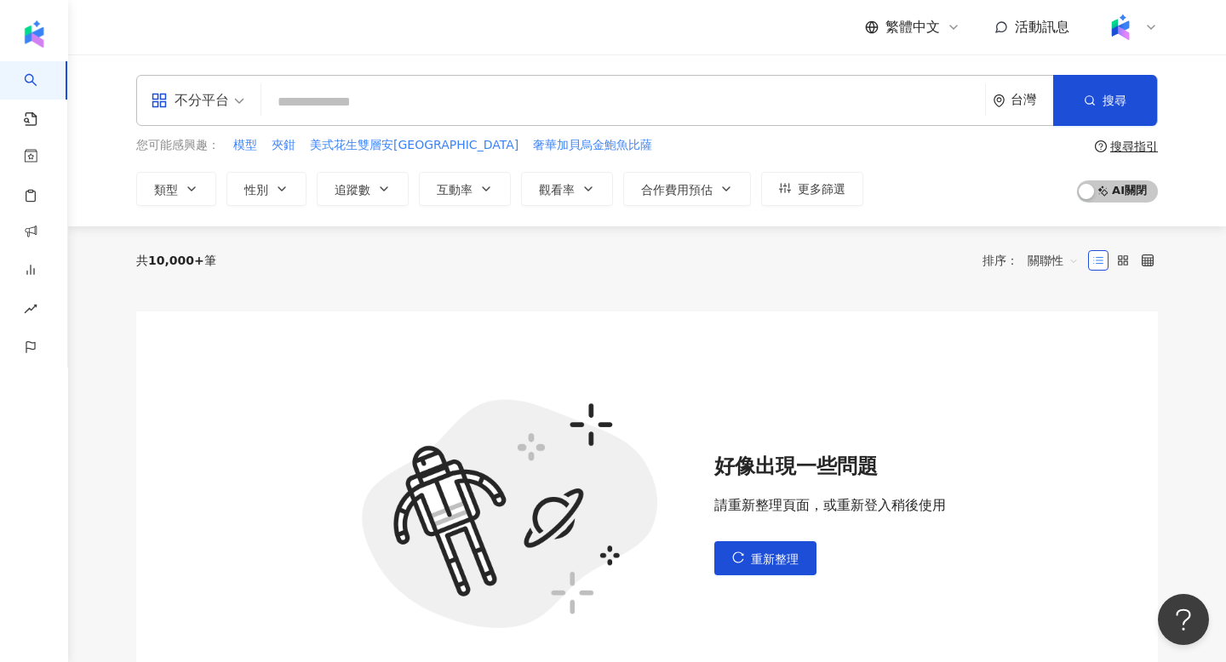
click at [773, 576] on div "好像出現一些問題 請重新整理頁面，或重新登入稍後使用 重新整理" at bounding box center [647, 514] width 1022 height 405
click at [759, 564] on span "重新整理" at bounding box center [775, 560] width 48 height 14
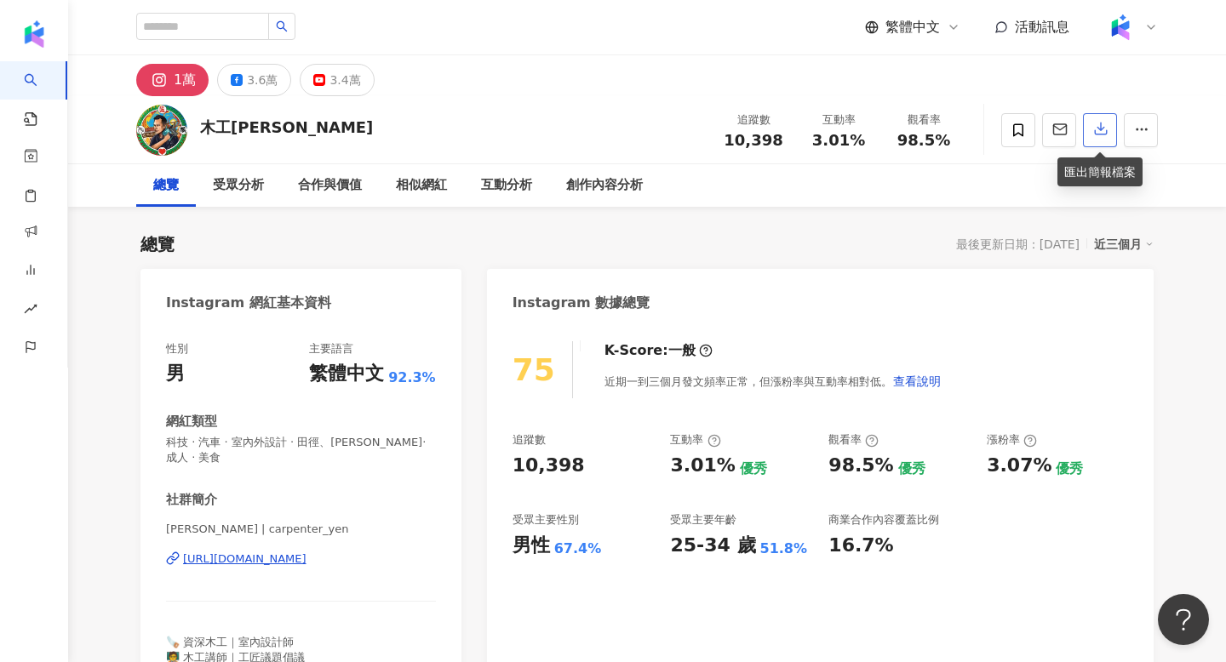
click at [1108, 129] on icon "button" at bounding box center [1100, 128] width 15 height 15
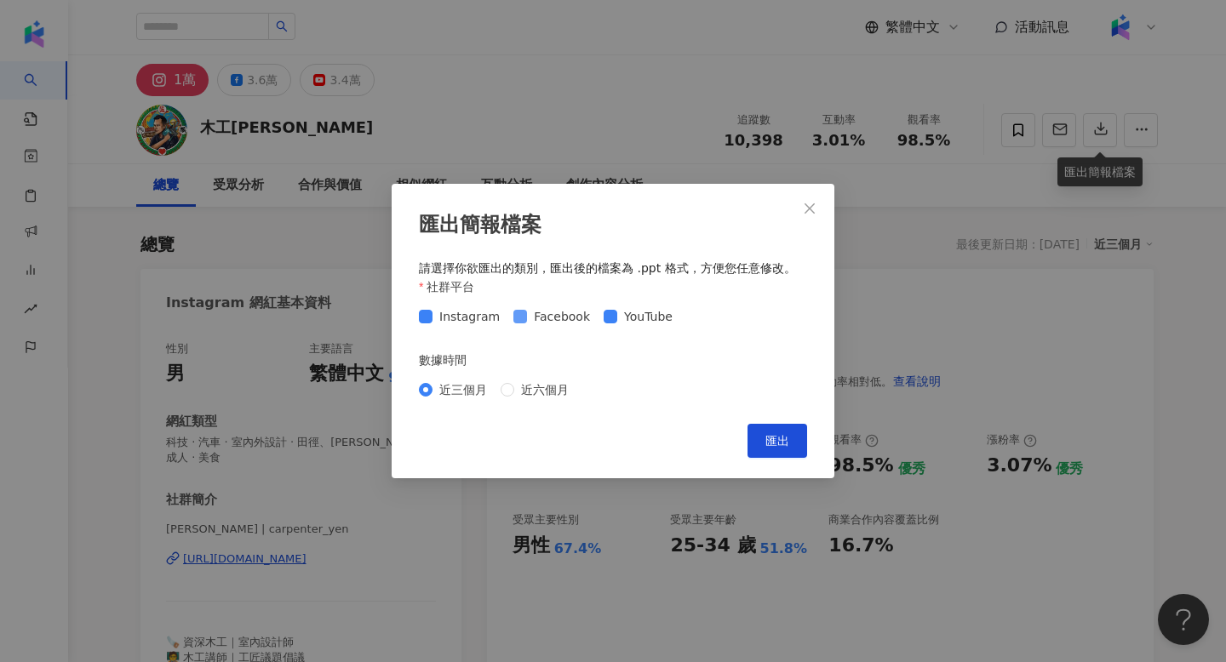
click at [553, 324] on span "Facebook" at bounding box center [562, 316] width 70 height 19
click at [620, 319] on span "YouTube" at bounding box center [648, 316] width 62 height 19
click at [779, 427] on button "匯出" at bounding box center [777, 441] width 60 height 34
click at [324, 333] on div "匯出簡報檔案 請選擇你欲匯出的類別，匯出後的檔案為 .ppt 格式，方便您任意修改。 社群平台 Instagram Facebook YouTube 數據時間…" at bounding box center [613, 331] width 1226 height 662
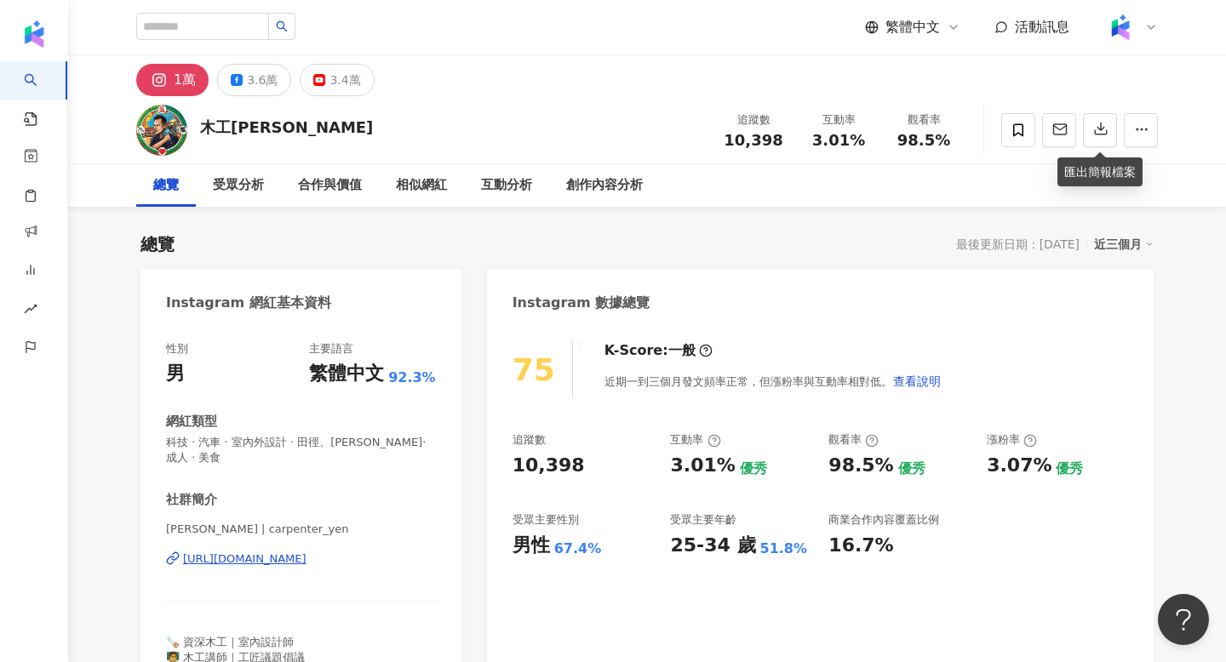
click at [284, 552] on div "https://www.instagram.com/carpenter_yen/" at bounding box center [244, 559] width 123 height 15
